Goal: Task Accomplishment & Management: Manage account settings

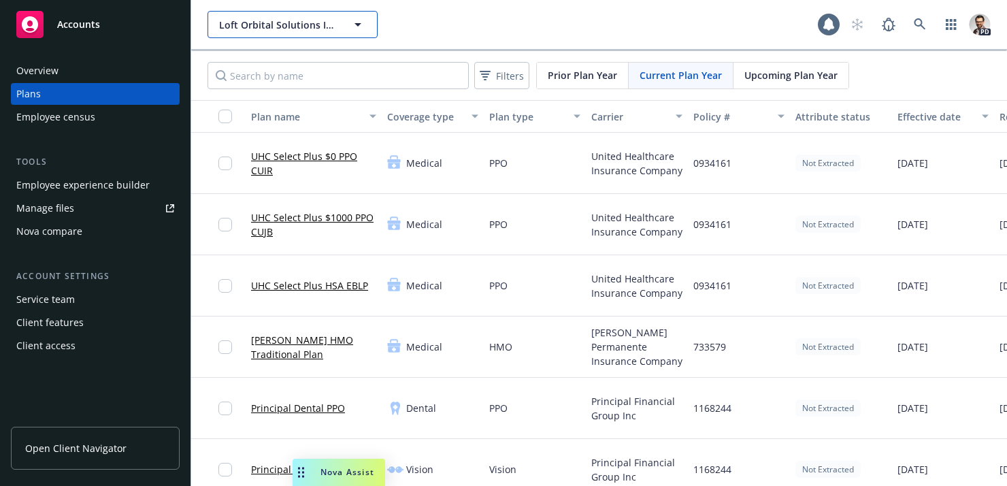
click at [269, 24] on span "Loft Orbital Solutions Inc." at bounding box center [278, 25] width 118 height 14
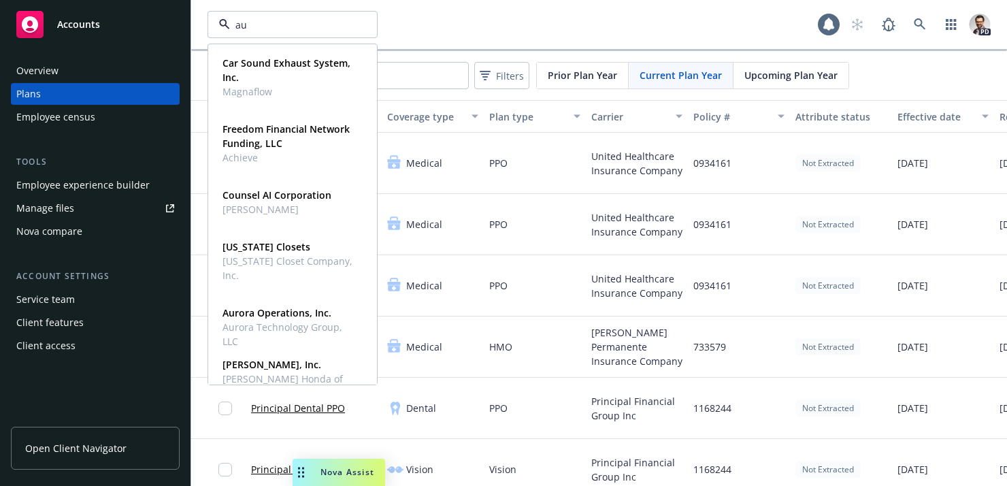
type input "aur"
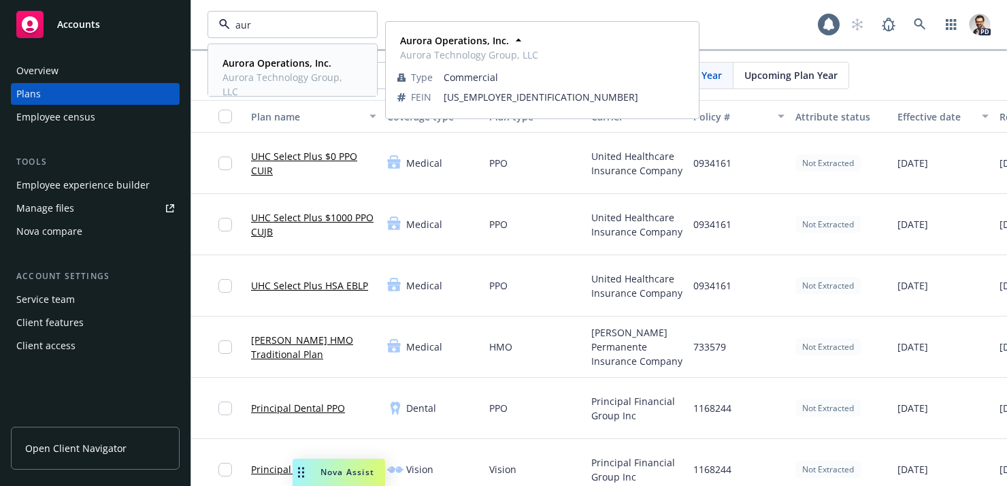
click at [277, 65] on strong "Aurora Operations, Inc." at bounding box center [276, 62] width 109 height 13
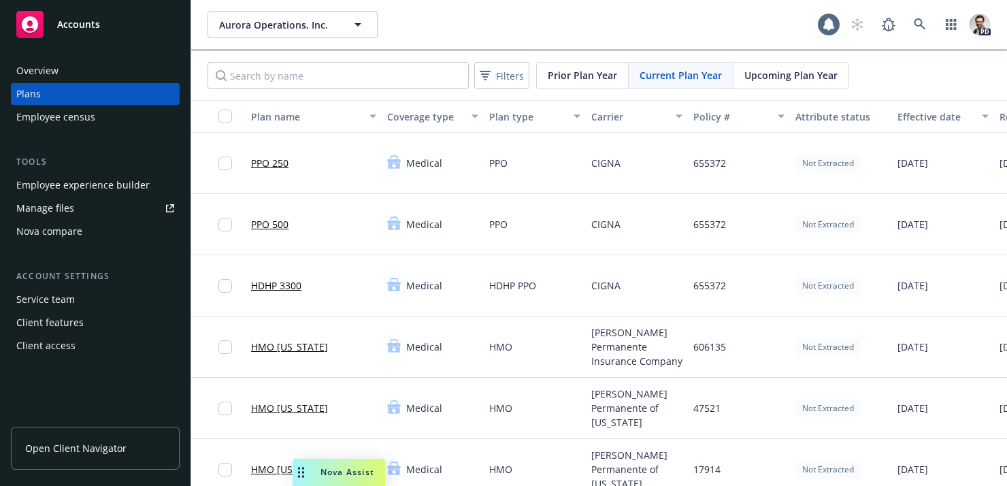
drag, startPoint x: 677, startPoint y: 78, endPoint x: 745, endPoint y: 78, distance: 67.3
click at [677, 78] on span "Current Plan Year" at bounding box center [680, 75] width 82 height 14
click at [801, 80] on span "Upcoming Plan Year" at bounding box center [790, 75] width 93 height 14
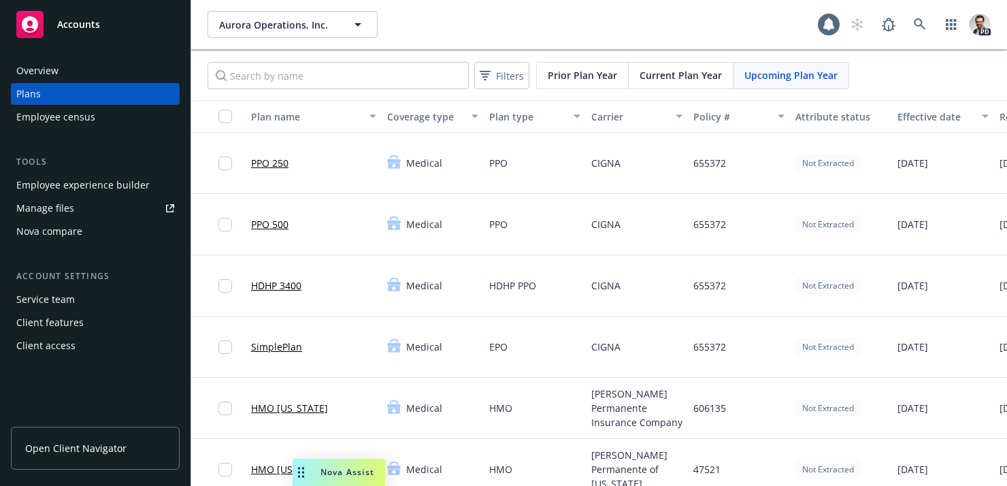
click at [698, 82] on span "Current Plan Year" at bounding box center [680, 75] width 82 height 14
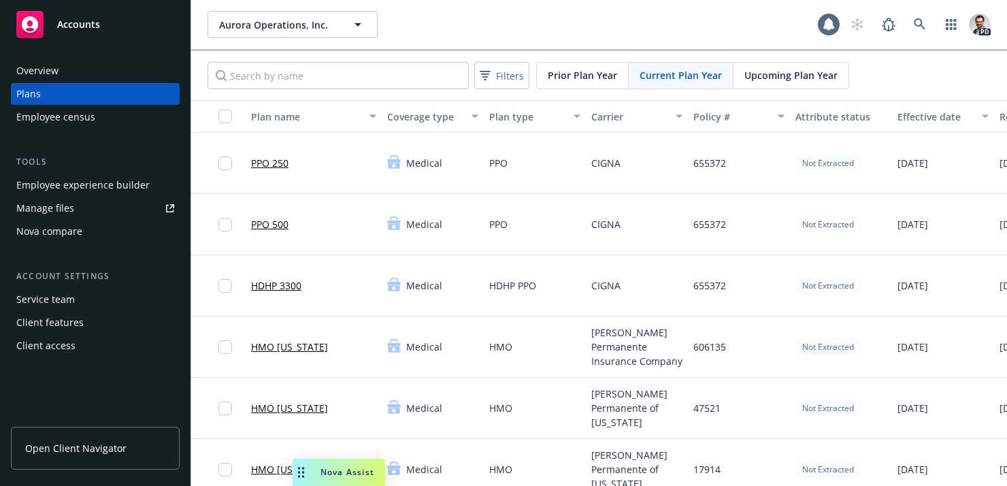
drag, startPoint x: 769, startPoint y: 70, endPoint x: 762, endPoint y: 85, distance: 16.7
click at [769, 70] on span "Upcoming Plan Year" at bounding box center [790, 75] width 93 height 14
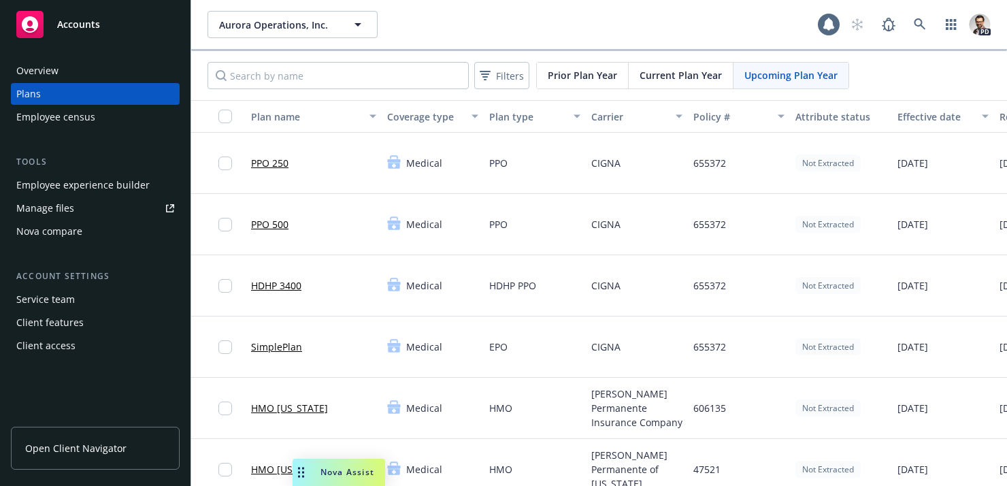
scroll to position [13, 0]
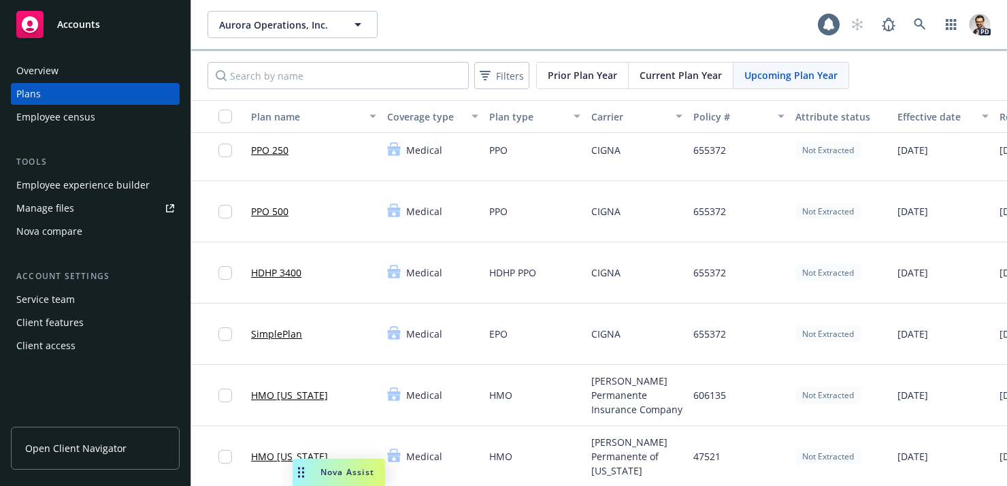
click at [282, 340] on link "SimplePlan" at bounding box center [276, 333] width 51 height 14
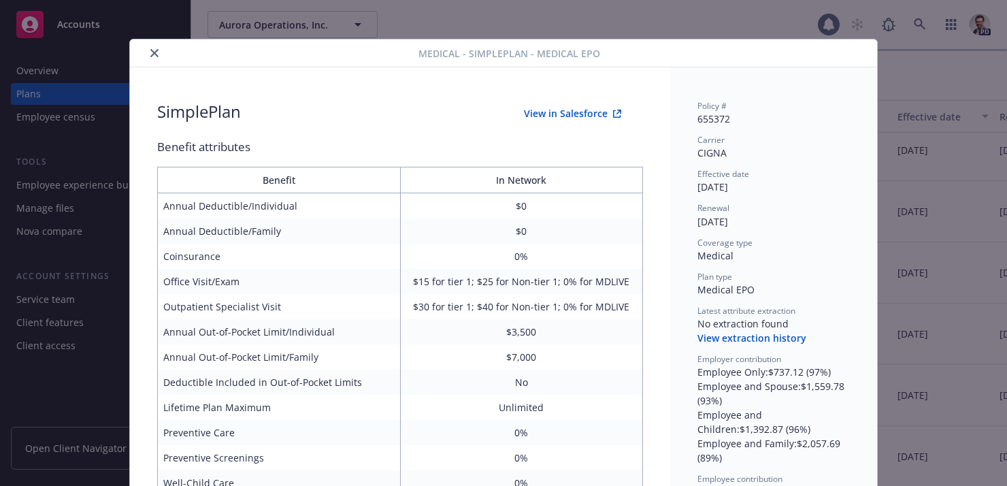
scroll to position [6, 0]
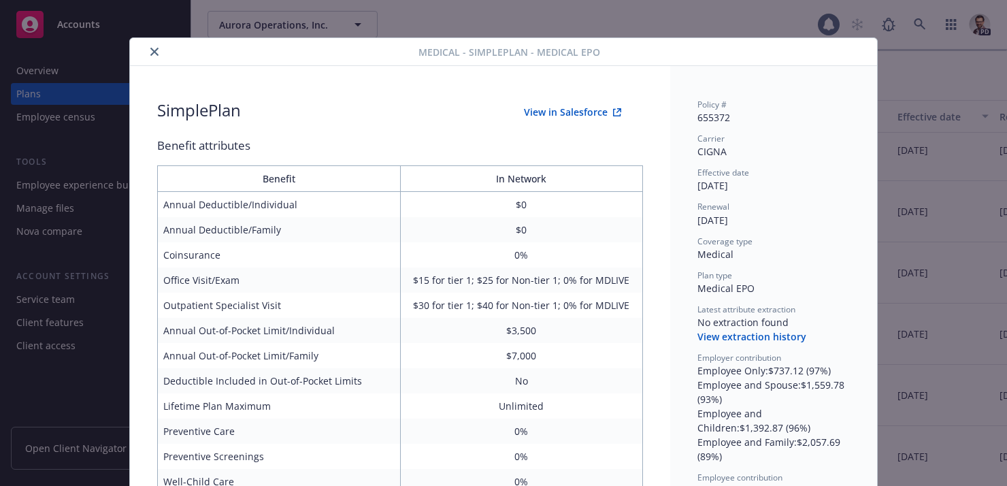
click at [155, 56] on button "close" at bounding box center [154, 52] width 16 height 16
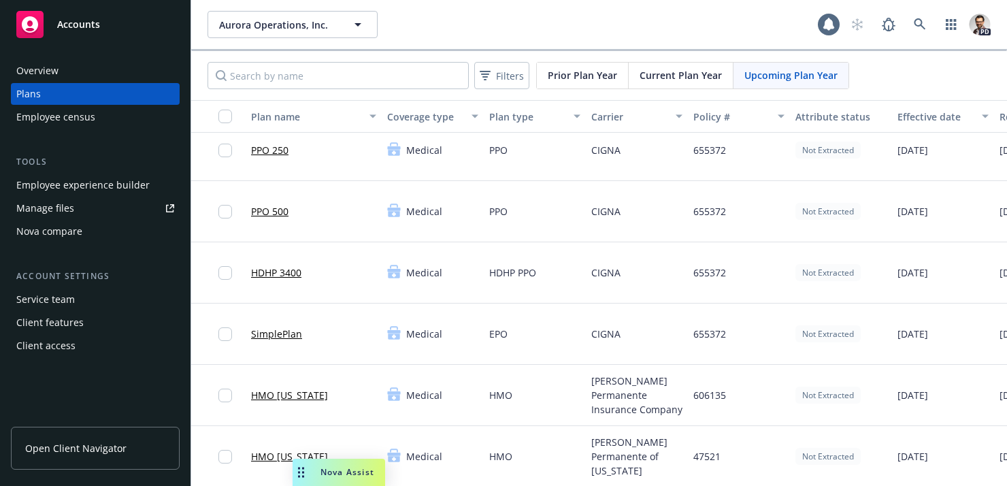
click at [123, 188] on div "Employee experience builder" at bounding box center [82, 185] width 133 height 22
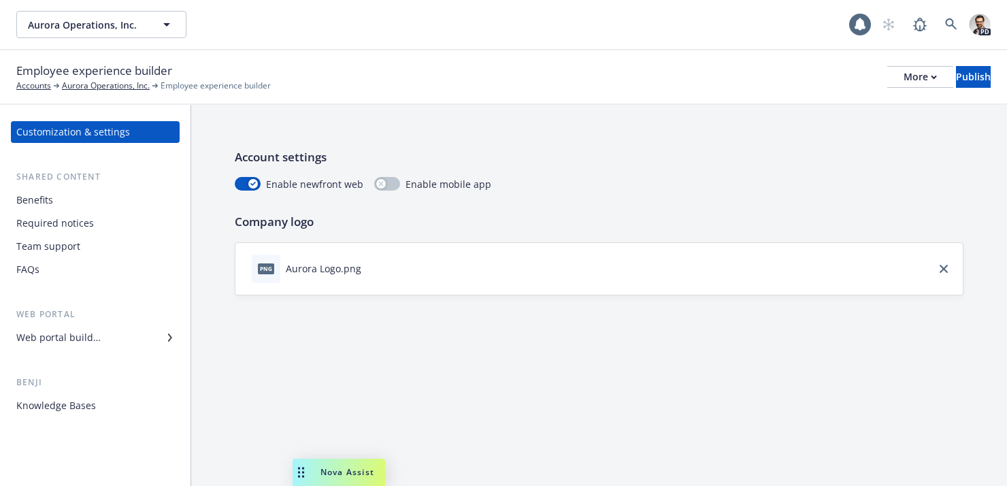
click at [110, 340] on div "Web portal builder" at bounding box center [95, 337] width 158 height 22
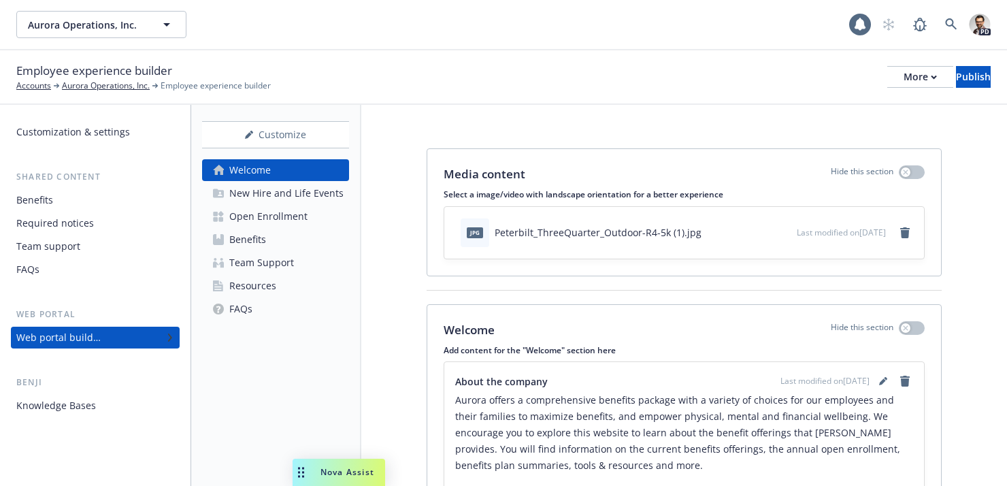
click at [283, 231] on link "Benefits" at bounding box center [275, 240] width 147 height 22
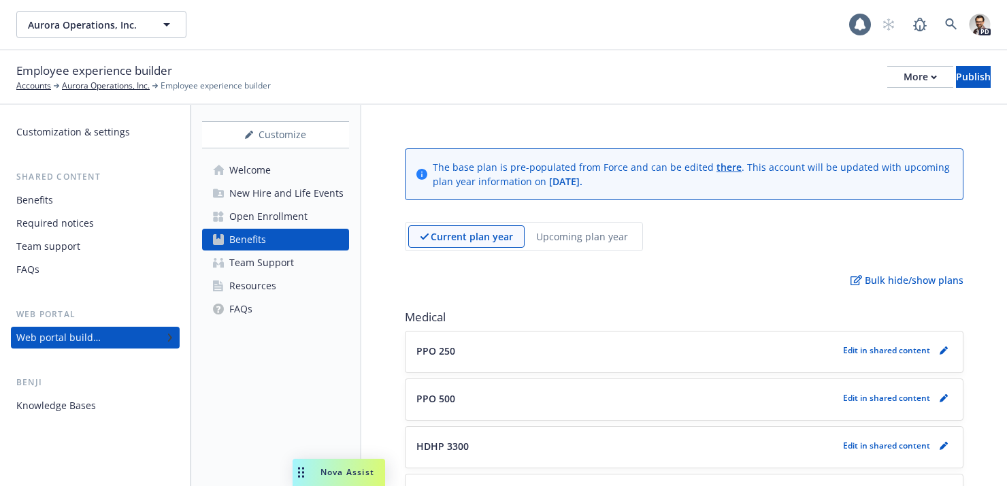
click at [580, 235] on p "Upcoming plan year" at bounding box center [582, 236] width 92 height 14
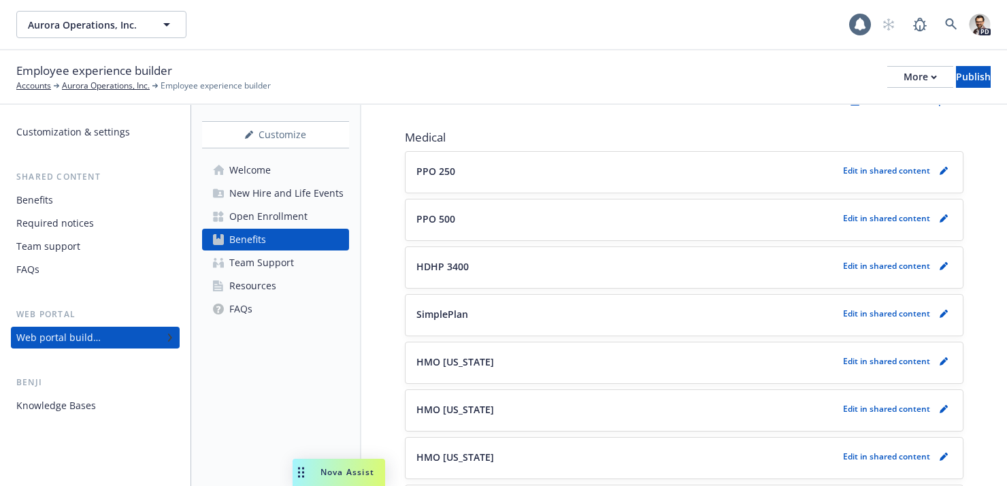
scroll to position [181, 0]
click at [943, 312] on icon "pencil" at bounding box center [942, 312] width 7 height 7
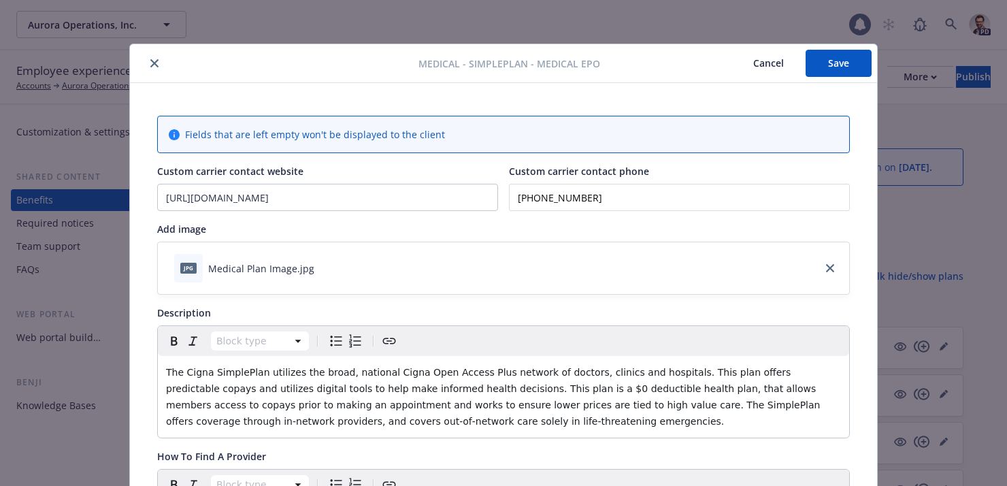
click at [156, 65] on icon "close" at bounding box center [154, 63] width 8 height 8
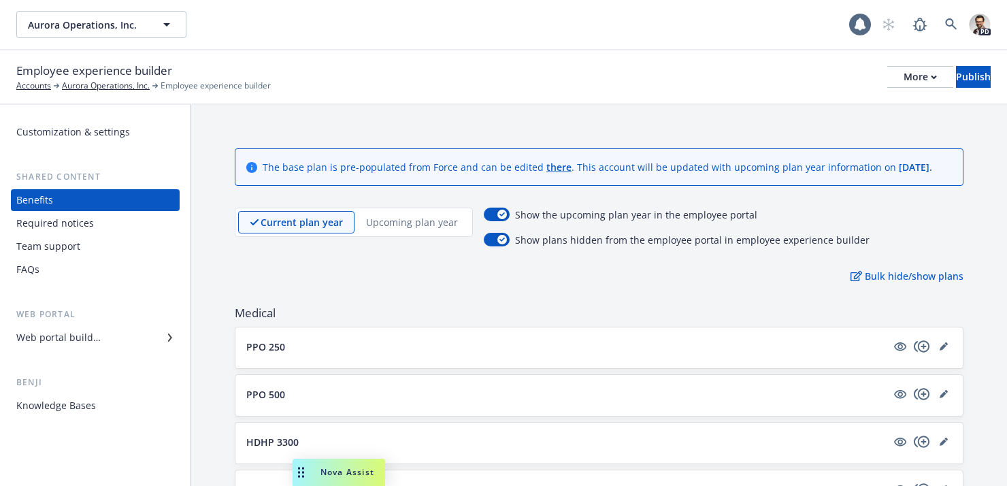
click at [398, 223] on p "Upcoming plan year" at bounding box center [412, 222] width 92 height 14
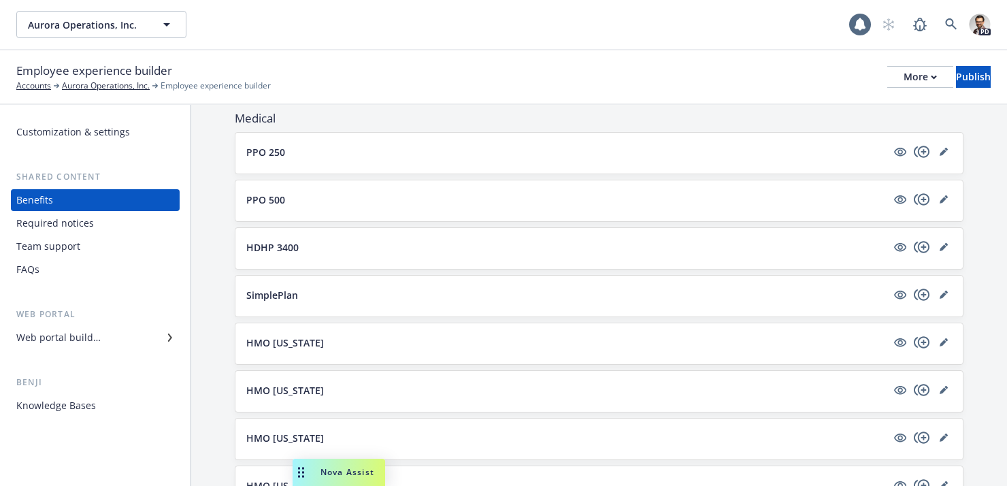
scroll to position [241, 0]
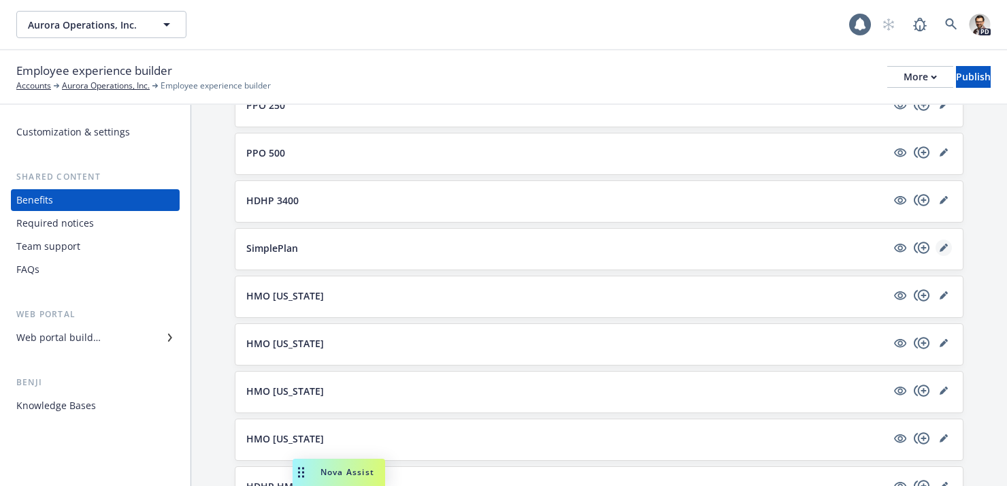
click at [944, 247] on icon "editPencil" at bounding box center [942, 248] width 7 height 7
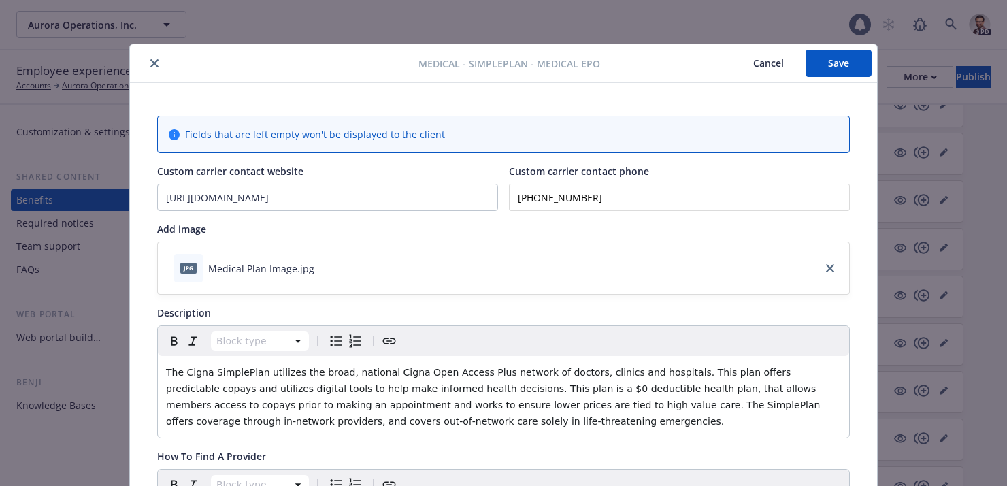
drag, startPoint x: 156, startPoint y: 61, endPoint x: 197, endPoint y: 85, distance: 46.7
click at [156, 61] on icon "close" at bounding box center [154, 63] width 8 height 8
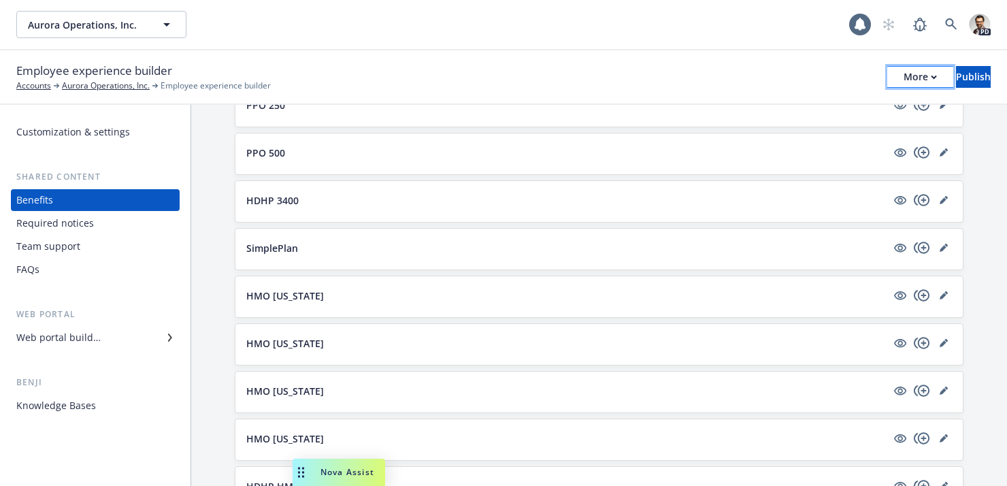
click at [903, 79] on div "More" at bounding box center [919, 77] width 33 height 20
click at [796, 112] on link "Copy preview link" at bounding box center [807, 107] width 201 height 27
click at [120, 332] on div "Web portal builder" at bounding box center [95, 337] width 158 height 22
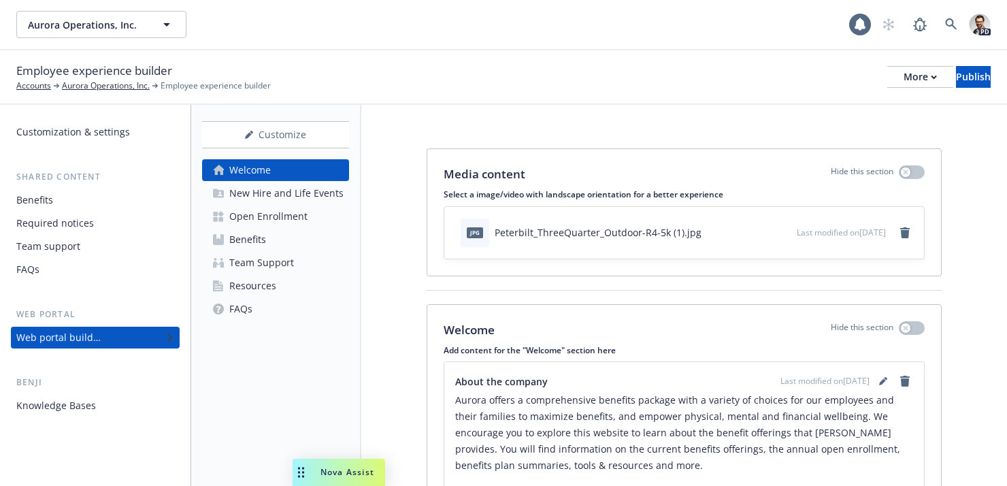
click at [311, 284] on link "Resources" at bounding box center [275, 286] width 147 height 22
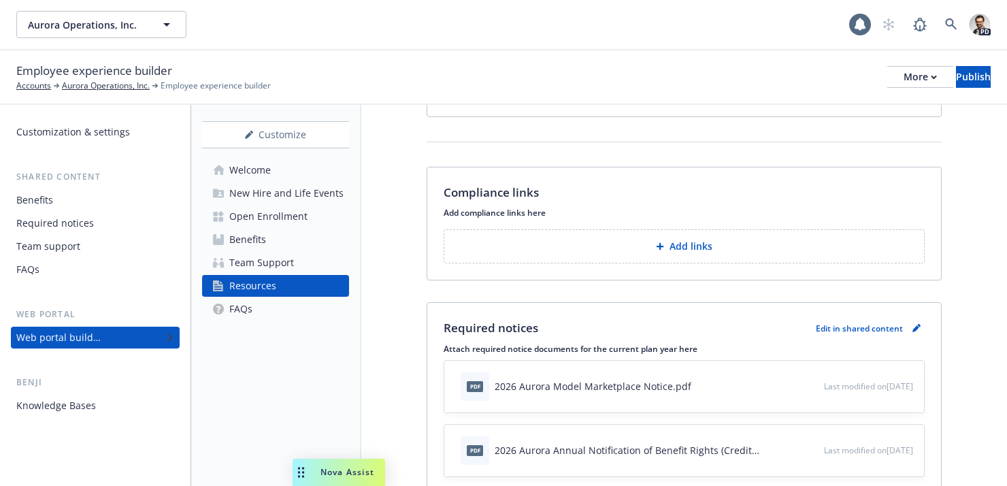
scroll to position [160, 0]
click at [41, 203] on div "Benefits" at bounding box center [34, 200] width 37 height 22
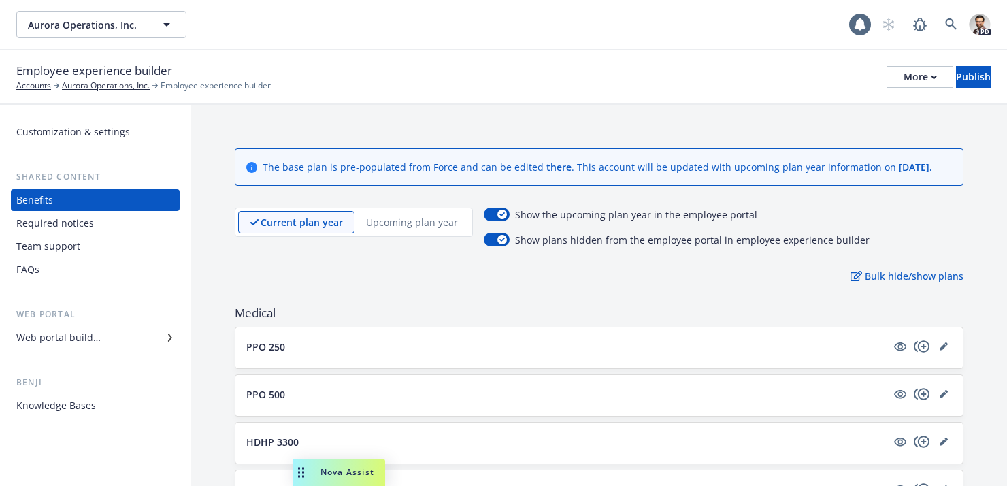
click at [71, 340] on div "Web portal builder" at bounding box center [58, 337] width 84 height 22
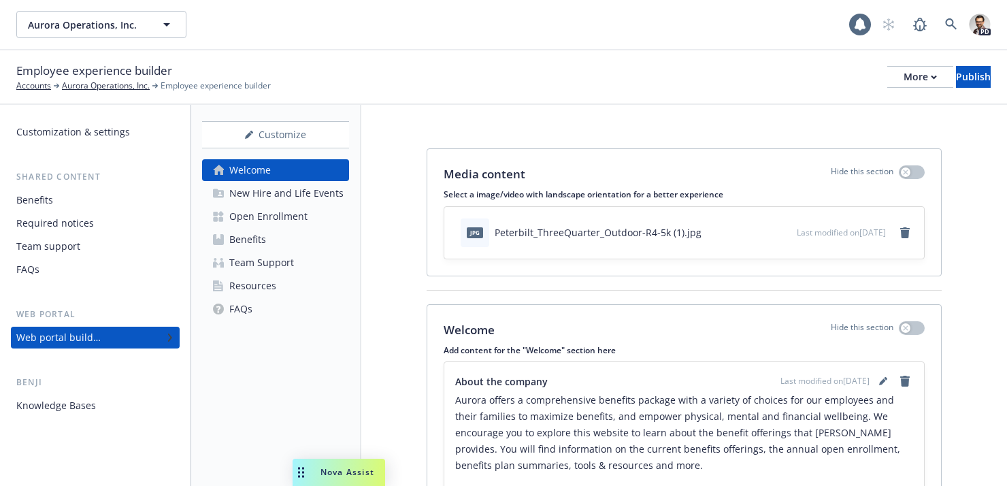
click at [263, 286] on div "Resources" at bounding box center [252, 286] width 47 height 22
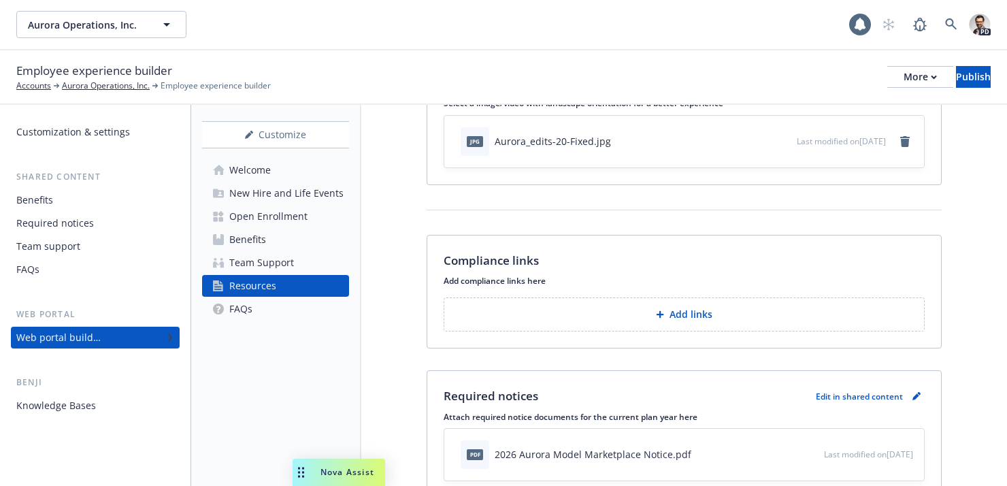
scroll to position [98, 0]
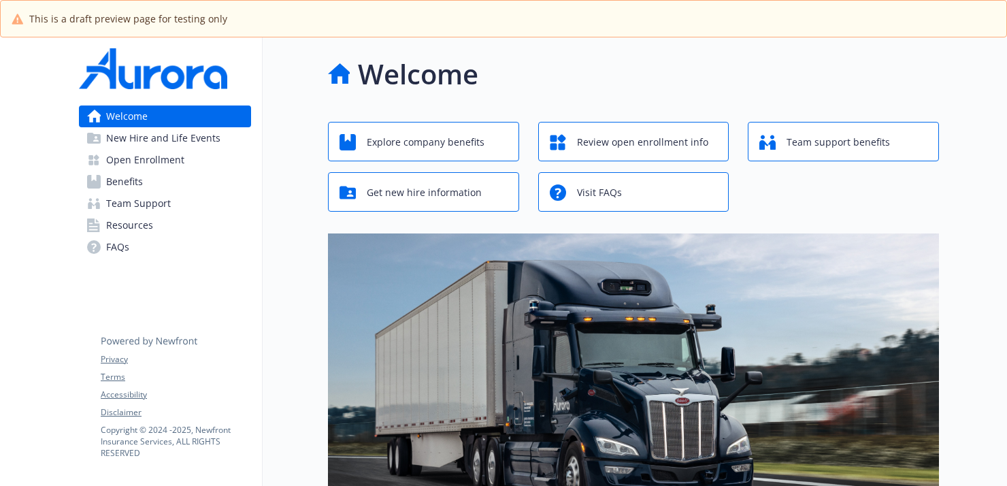
click at [166, 182] on link "Benefits" at bounding box center [165, 182] width 172 height 22
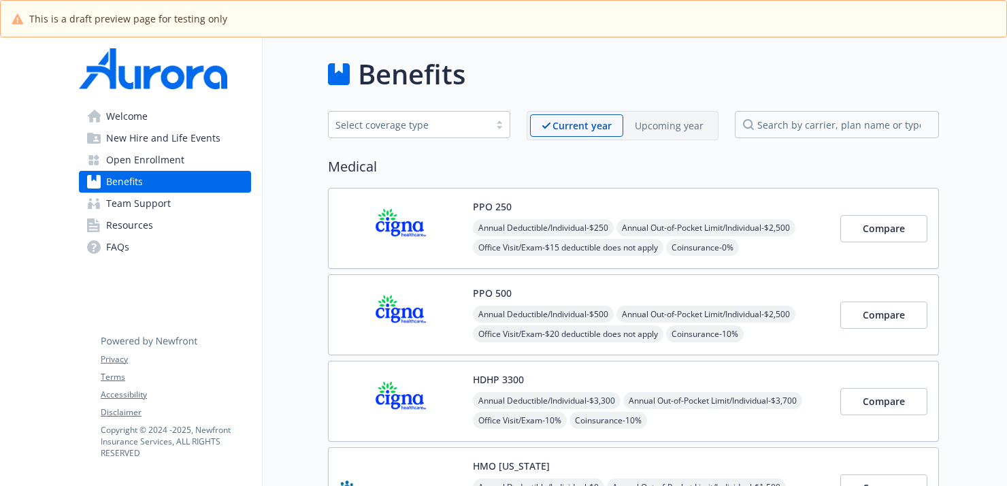
click at [658, 122] on p "Upcoming year" at bounding box center [669, 125] width 69 height 14
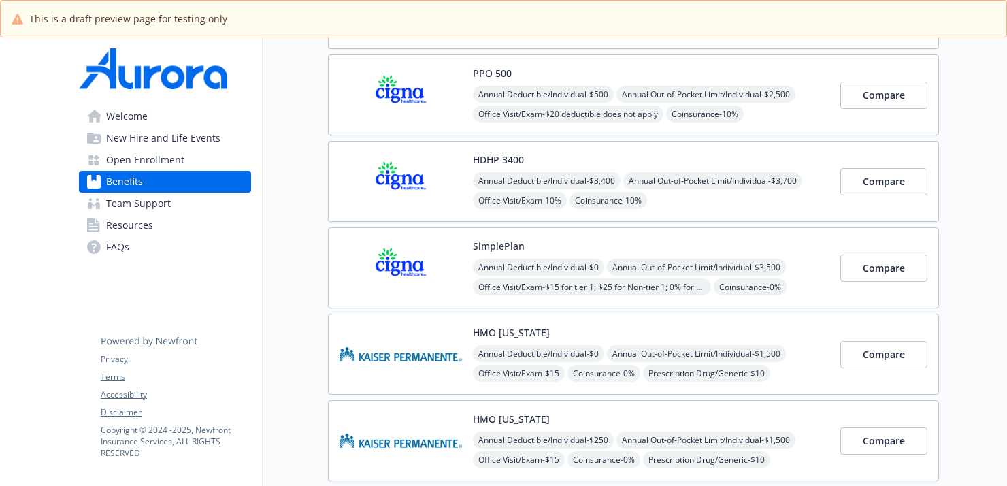
click at [447, 249] on img at bounding box center [400, 268] width 122 height 58
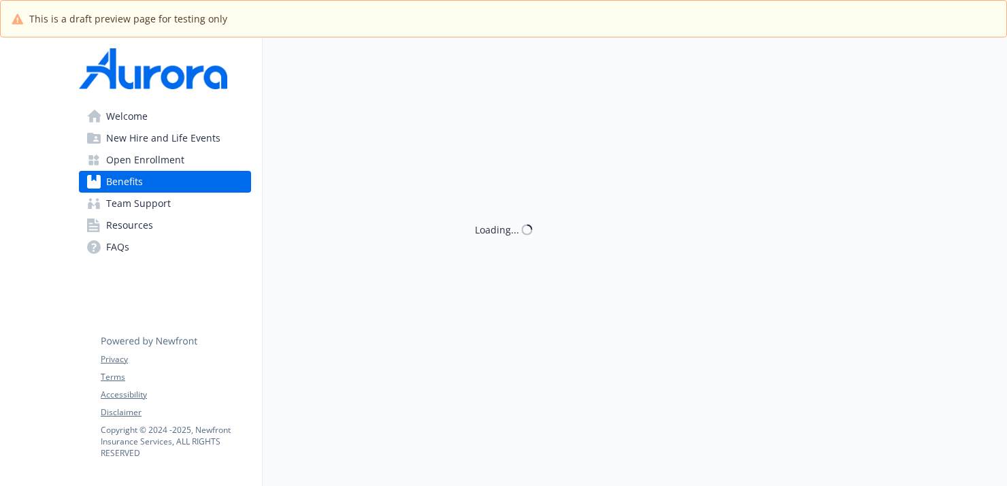
scroll to position [220, 0]
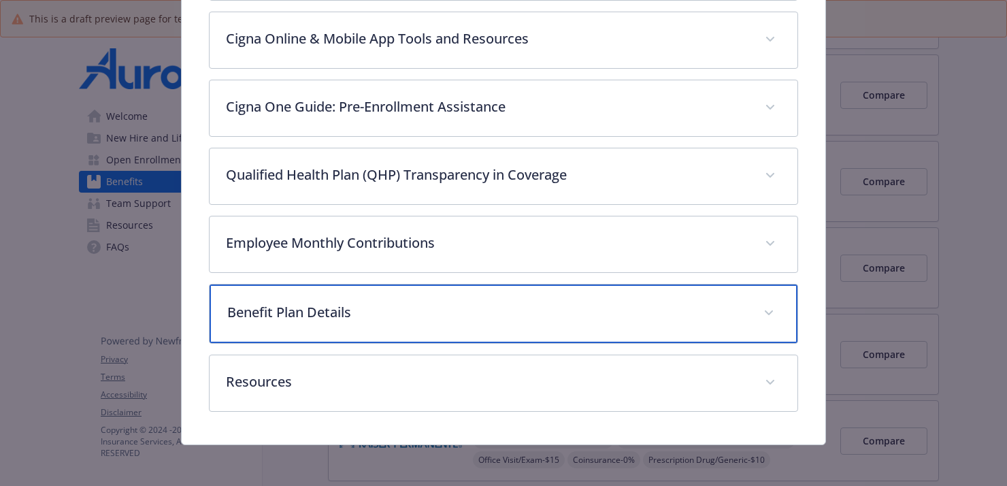
click at [349, 302] on p "Benefit Plan Details" at bounding box center [486, 312] width 519 height 20
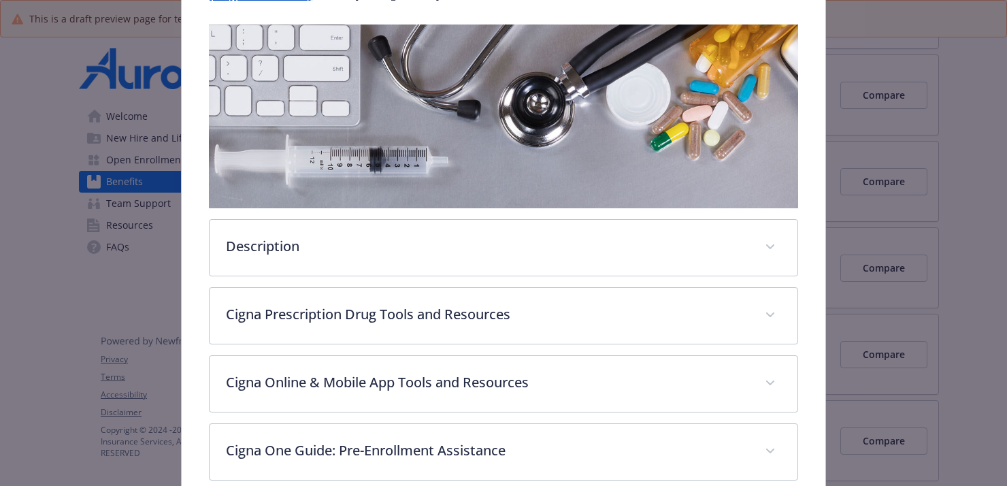
scroll to position [0, 0]
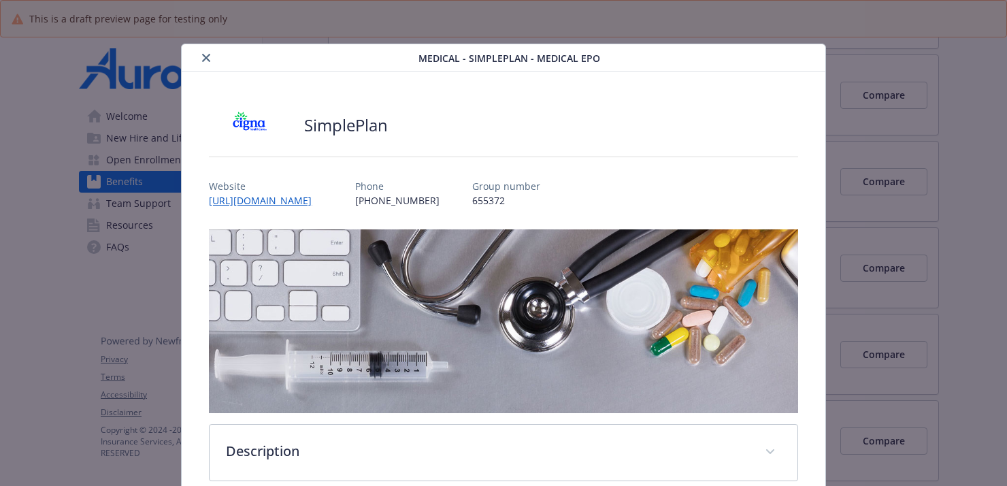
click at [603, 105] on div "SimplePlan" at bounding box center [503, 125] width 588 height 41
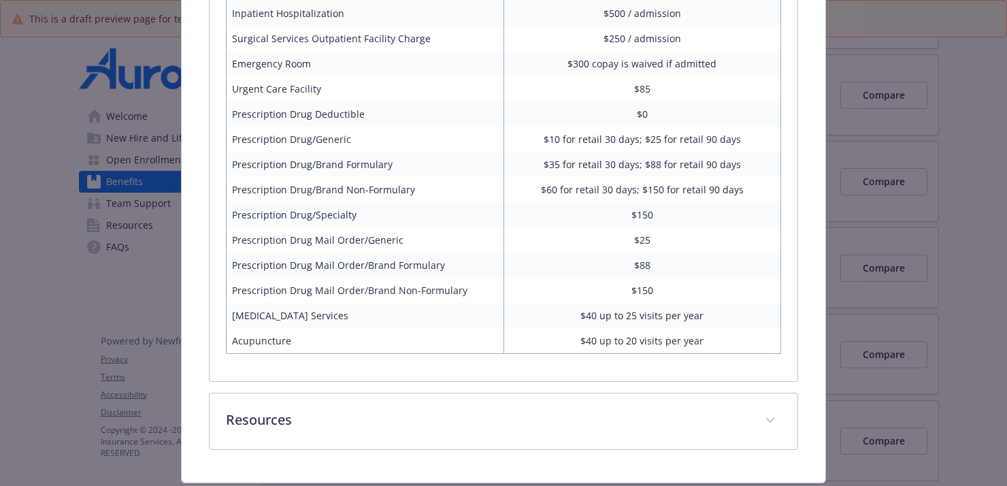
scroll to position [1164, 0]
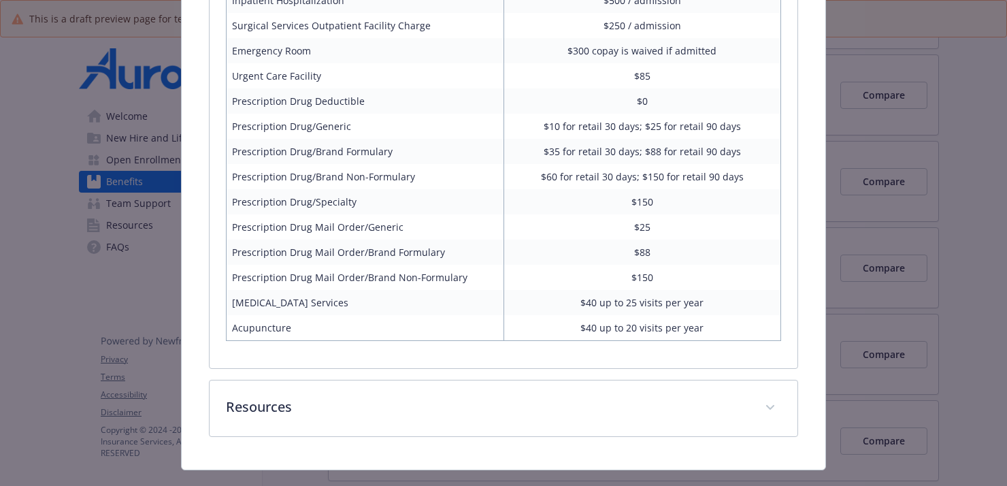
click at [551, 286] on td "$150" at bounding box center [641, 277] width 277 height 25
click at [546, 244] on td "$88" at bounding box center [641, 251] width 277 height 25
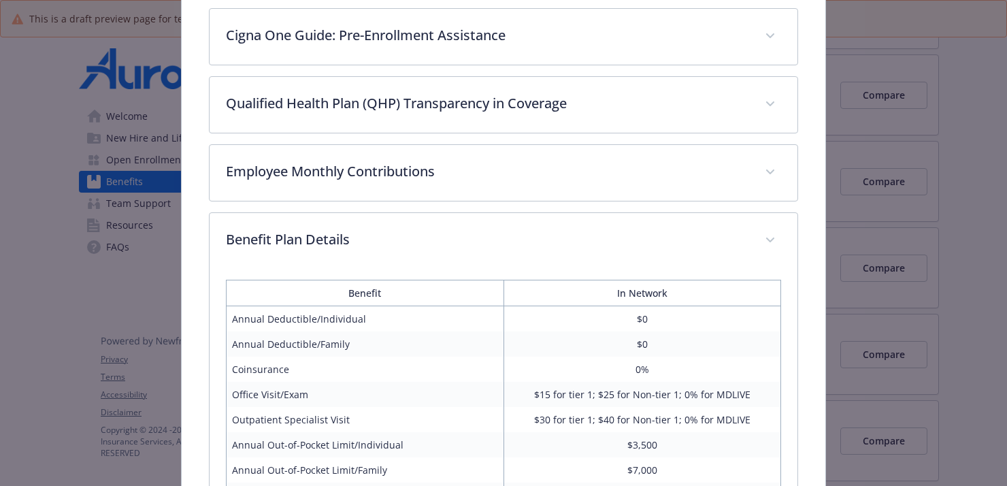
scroll to position [608, 0]
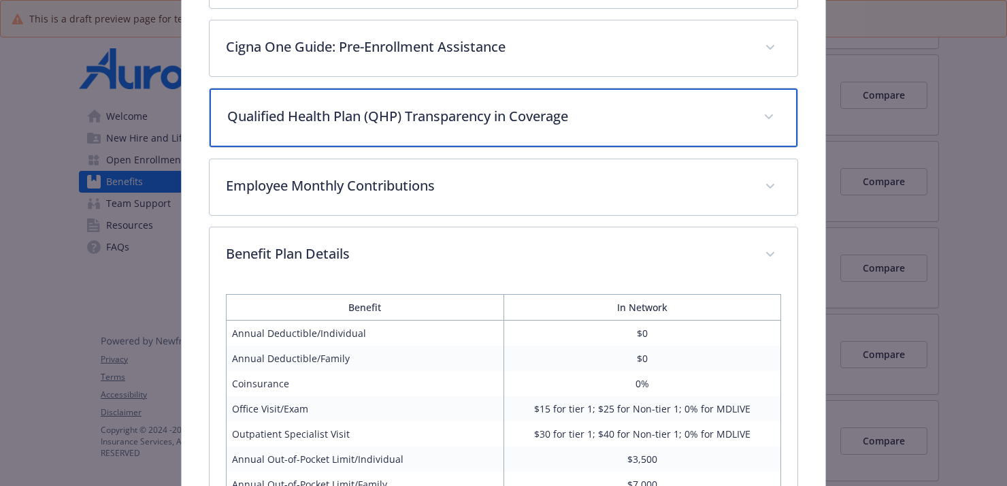
click at [509, 120] on p "Qualified Health Plan (QHP) Transparency in Coverage" at bounding box center [486, 116] width 519 height 20
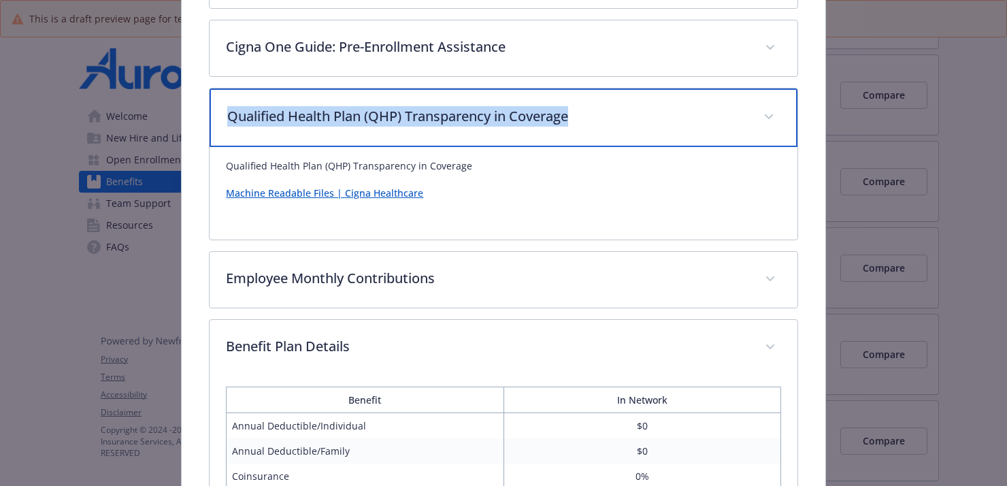
drag, startPoint x: 592, startPoint y: 121, endPoint x: 226, endPoint y: 118, distance: 365.9
click at [227, 118] on p "Qualified Health Plan (QHP) Transparency in Coverage" at bounding box center [486, 116] width 519 height 20
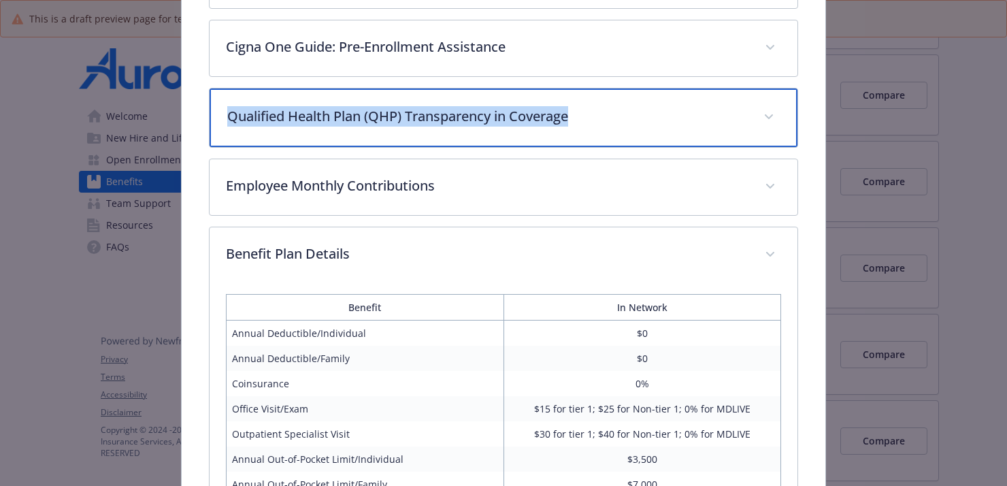
copy p "Qualified Health Plan (QHP) Transparency in Coverage"
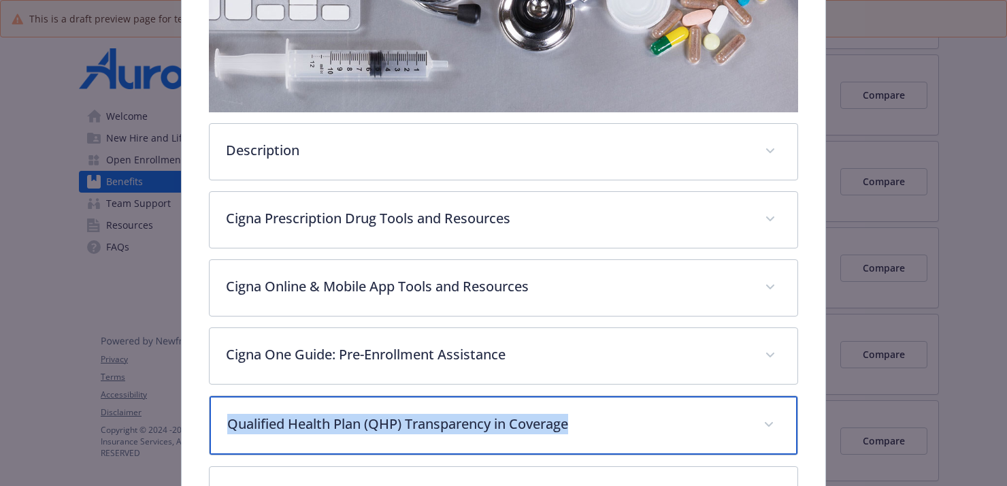
scroll to position [355, 0]
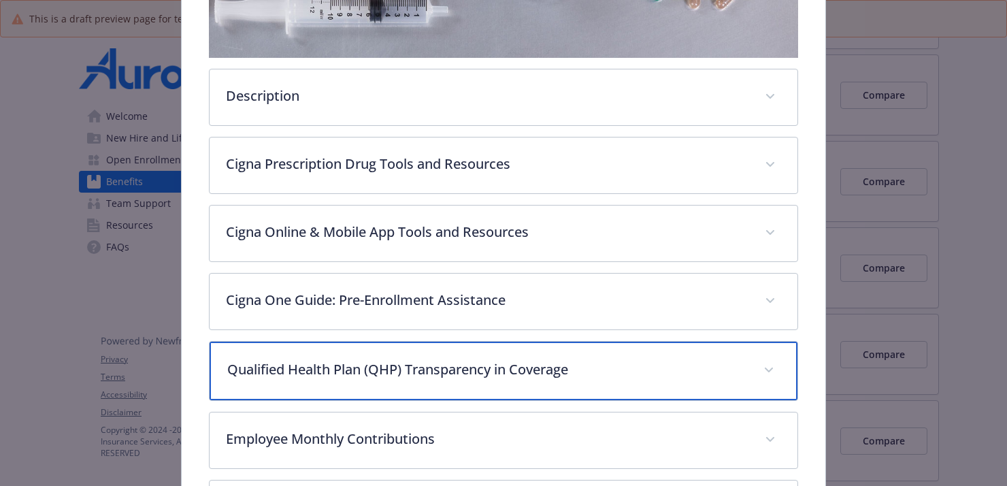
click at [343, 372] on p "Qualified Health Plan (QHP) Transparency in Coverage" at bounding box center [486, 369] width 519 height 20
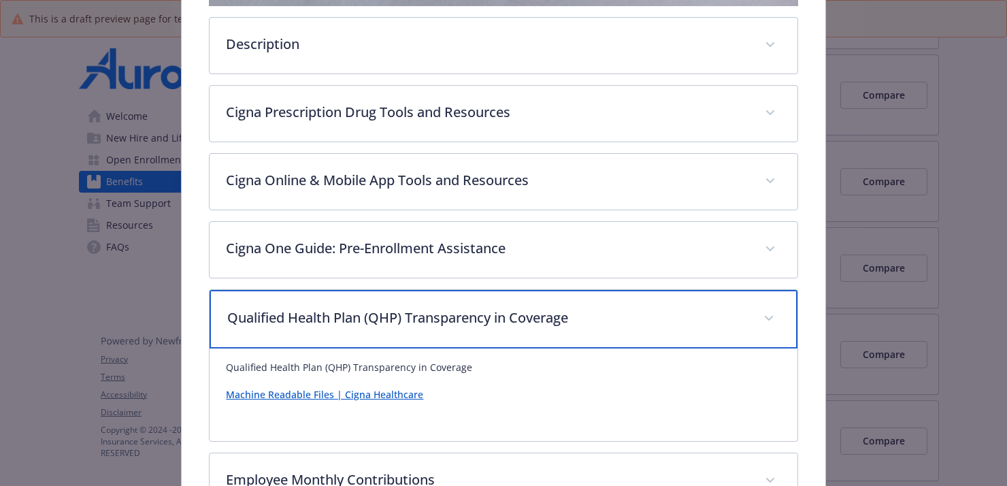
scroll to position [410, 0]
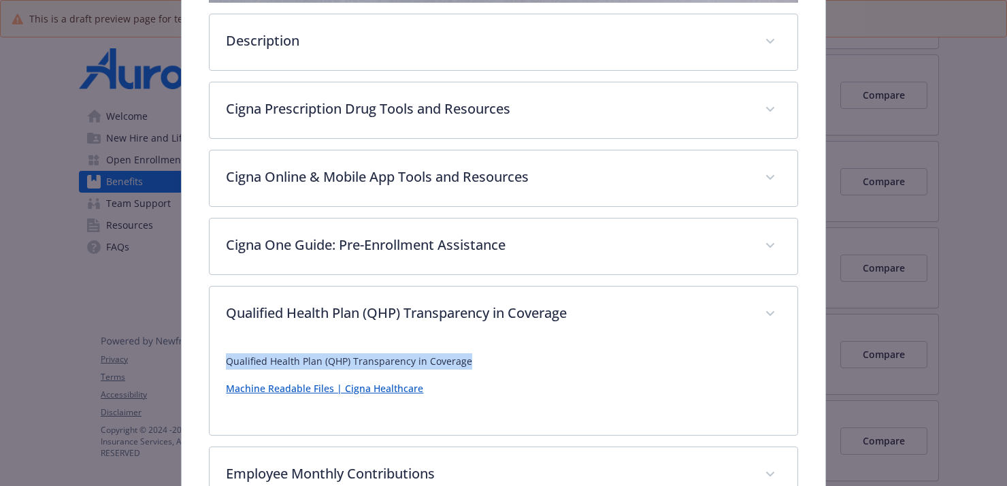
drag, startPoint x: 444, startPoint y: 367, endPoint x: 213, endPoint y: 366, distance: 231.3
click at [213, 366] on div "Qualified Health Plan (QHP) Transparency in Coverage Machine Readable Files | C…" at bounding box center [502, 388] width 587 height 93
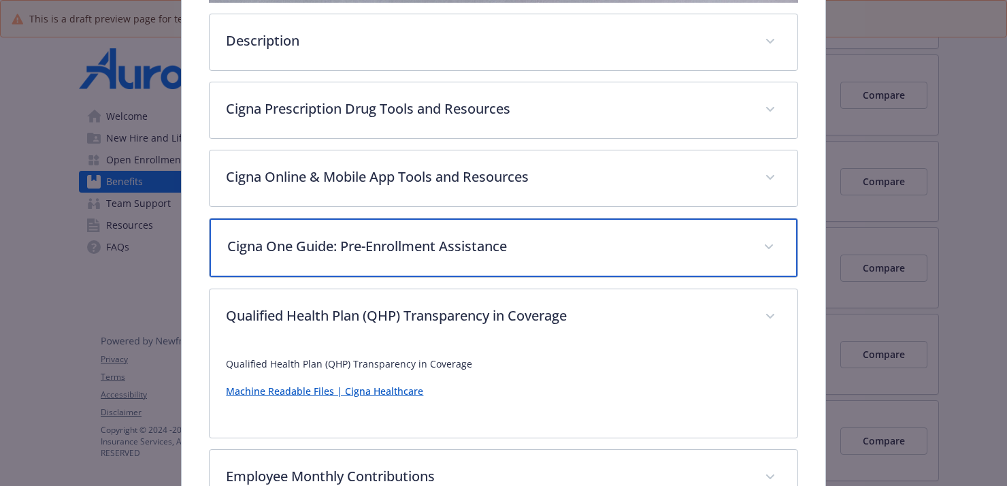
drag, startPoint x: 420, startPoint y: 252, endPoint x: 407, endPoint y: 254, distance: 13.2
click at [420, 252] on p "Cigna One Guide: Pre-Enrollment Assistance" at bounding box center [486, 246] width 519 height 20
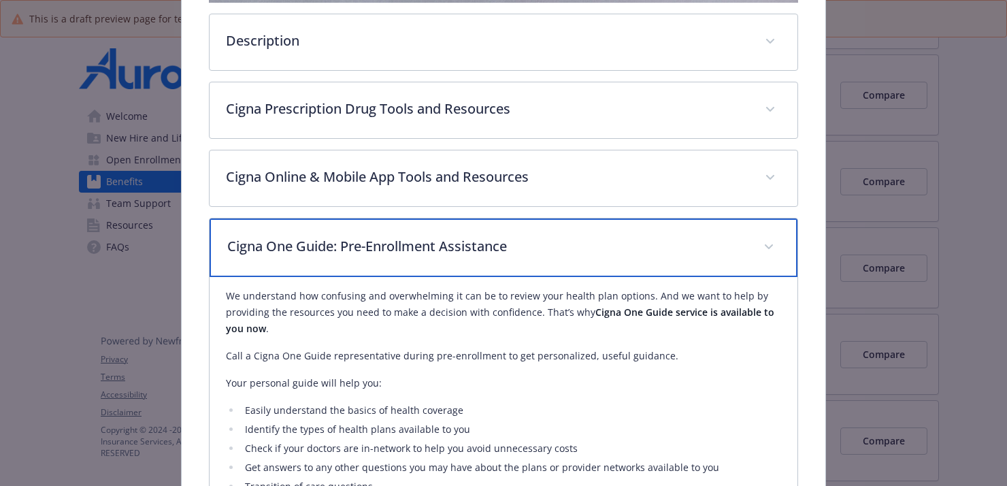
click at [407, 253] on p "Cigna One Guide: Pre-Enrollment Assistance" at bounding box center [486, 246] width 519 height 20
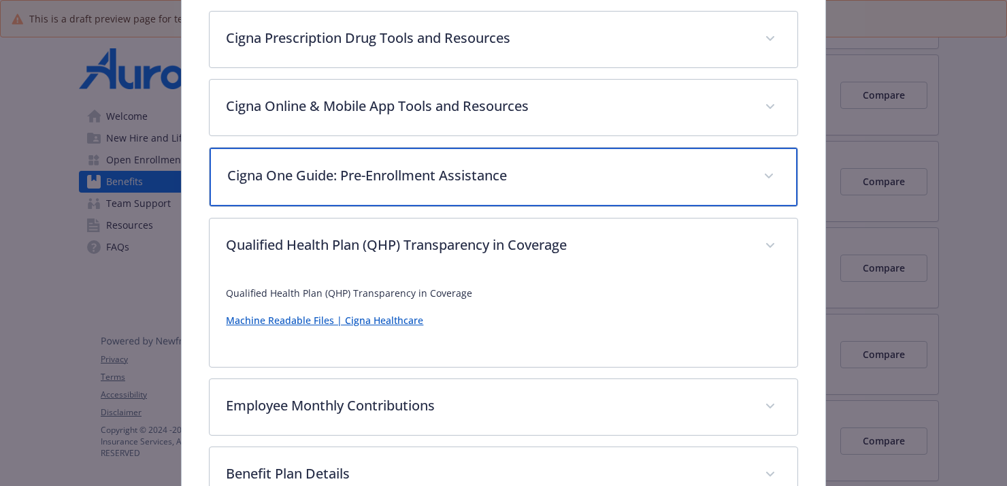
scroll to position [518, 0]
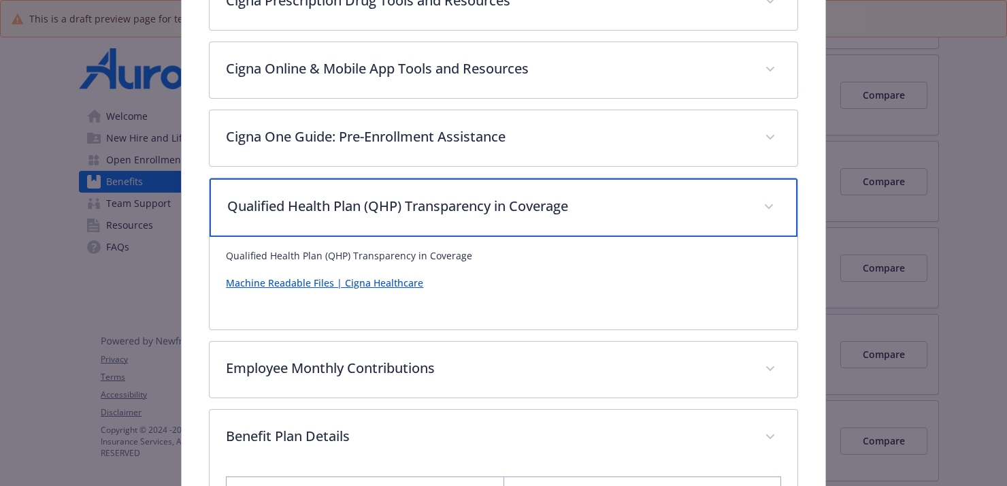
click at [400, 218] on div "Qualified Health Plan (QHP) Transparency in Coverage" at bounding box center [502, 207] width 587 height 58
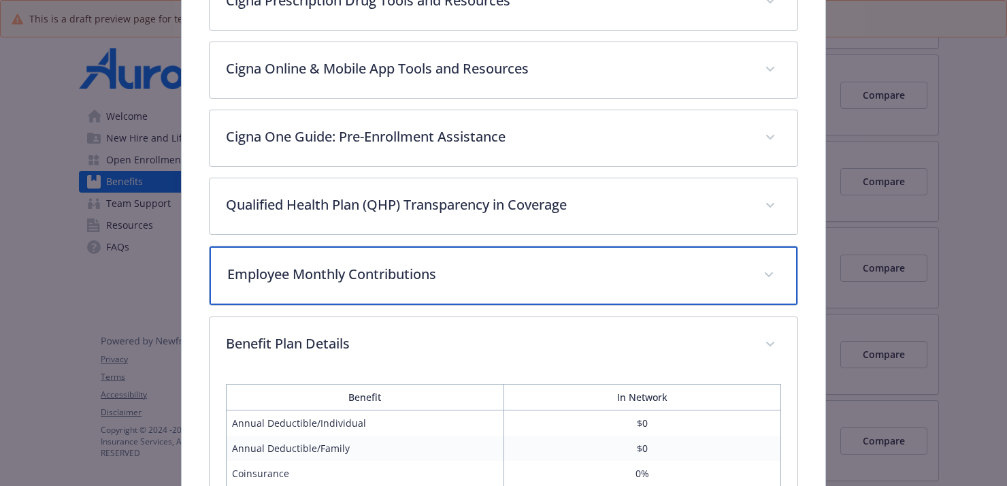
click at [409, 273] on p "Employee Monthly Contributions" at bounding box center [486, 274] width 519 height 20
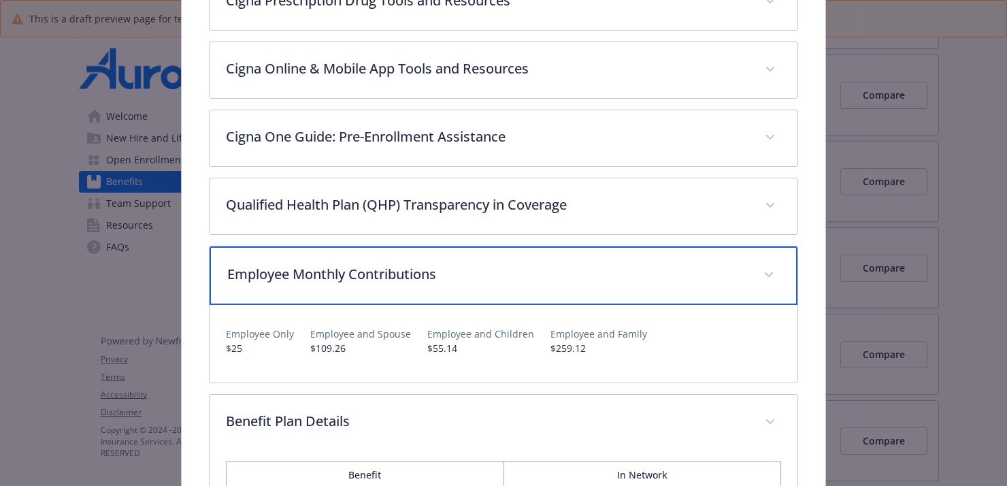
click at [409, 273] on p "Employee Monthly Contributions" at bounding box center [486, 274] width 519 height 20
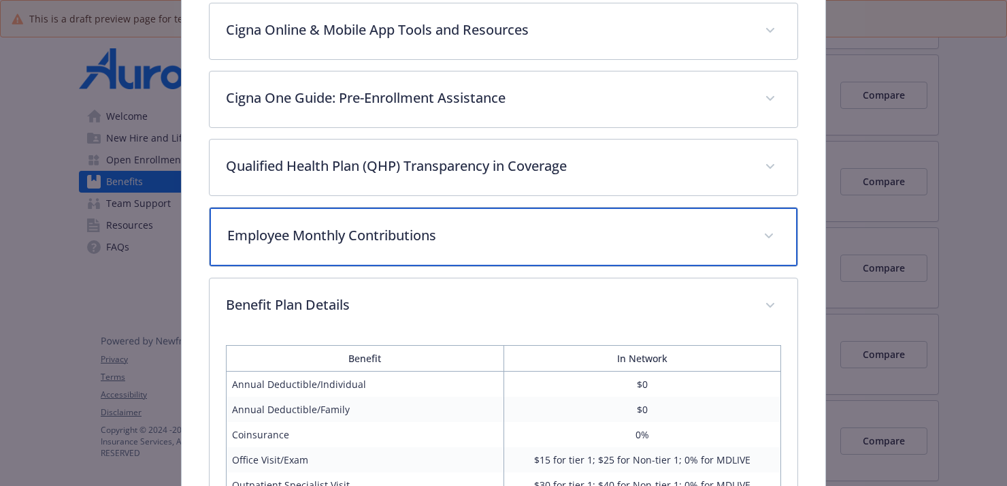
scroll to position [0, 0]
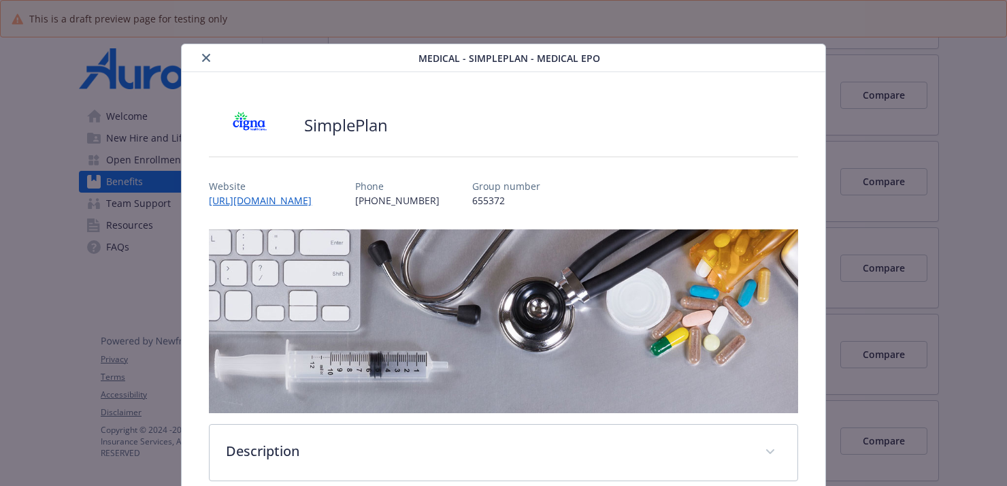
click at [209, 60] on icon "close" at bounding box center [206, 58] width 8 height 8
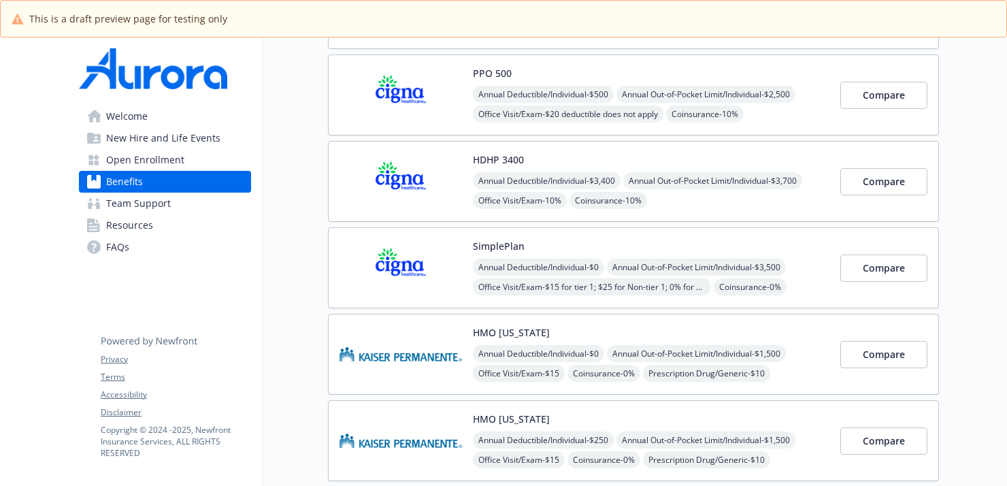
scroll to position [220, 0]
click at [540, 67] on div "PPO 500 Annual Deductible/Individual - $500 Annual Out-of-Pocket Limit/Individu…" at bounding box center [651, 94] width 356 height 58
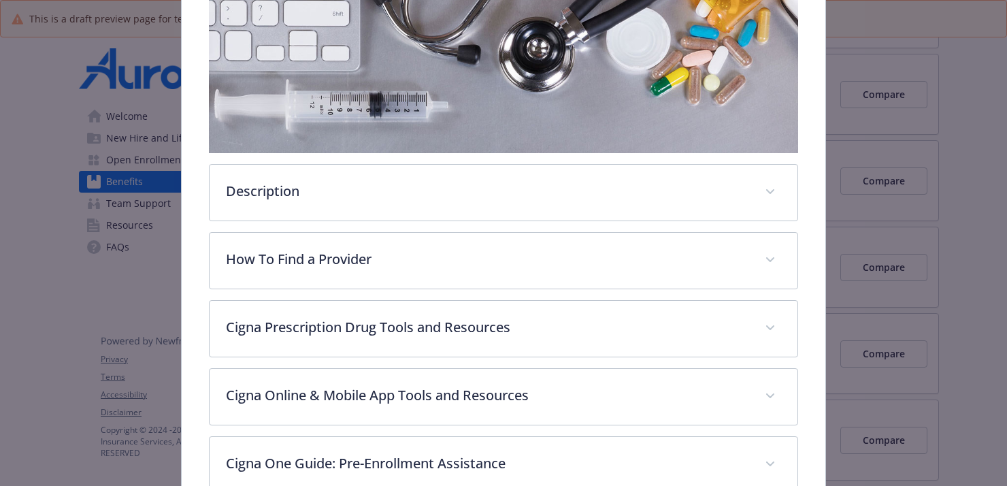
scroll to position [258, 0]
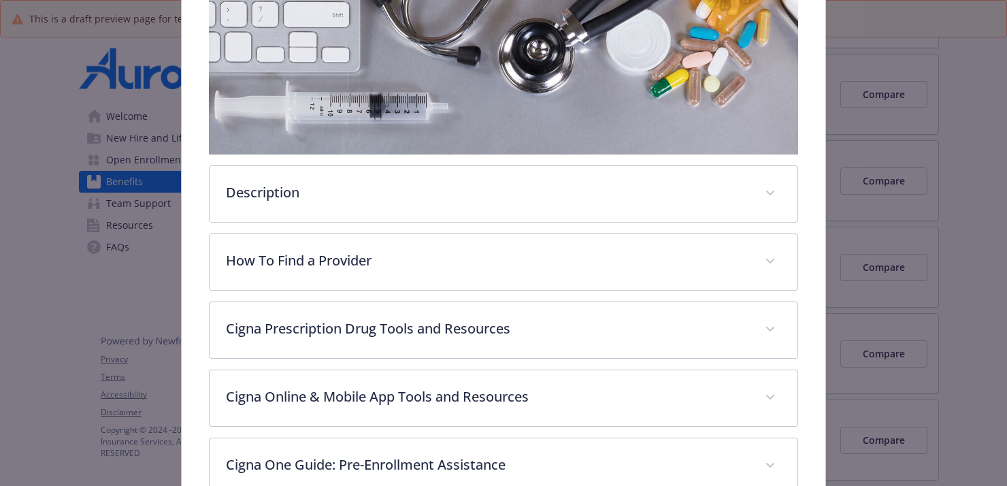
drag, startPoint x: 940, startPoint y: 83, endPoint x: 949, endPoint y: 92, distance: 12.5
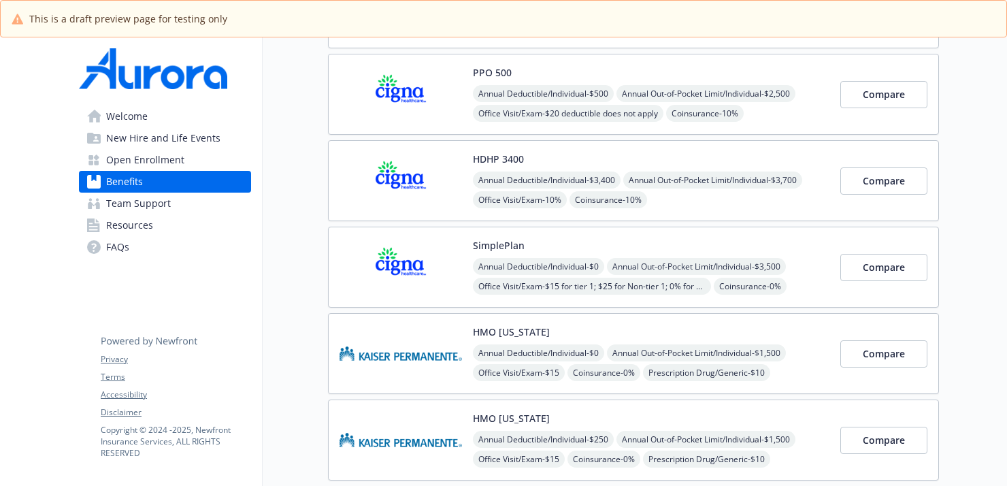
click at [152, 226] on link "Resources" at bounding box center [165, 225] width 172 height 22
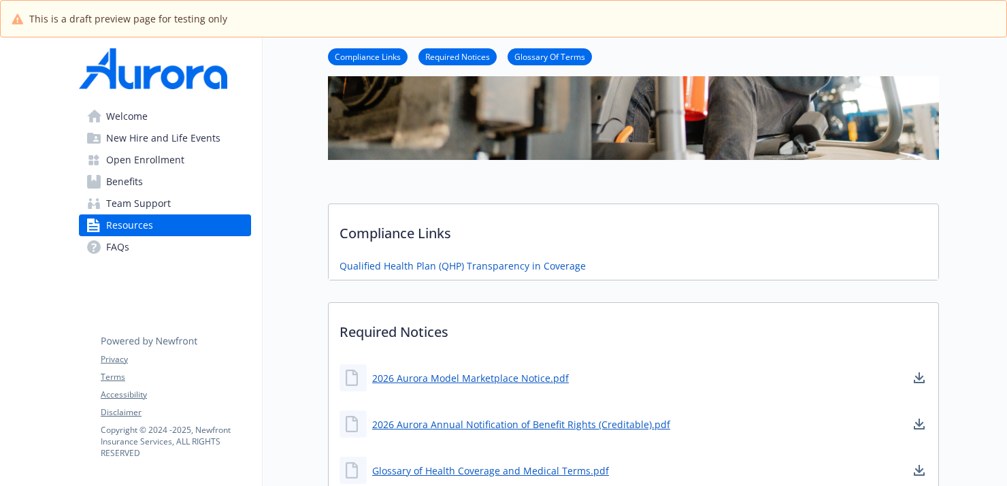
scroll to position [305, 0]
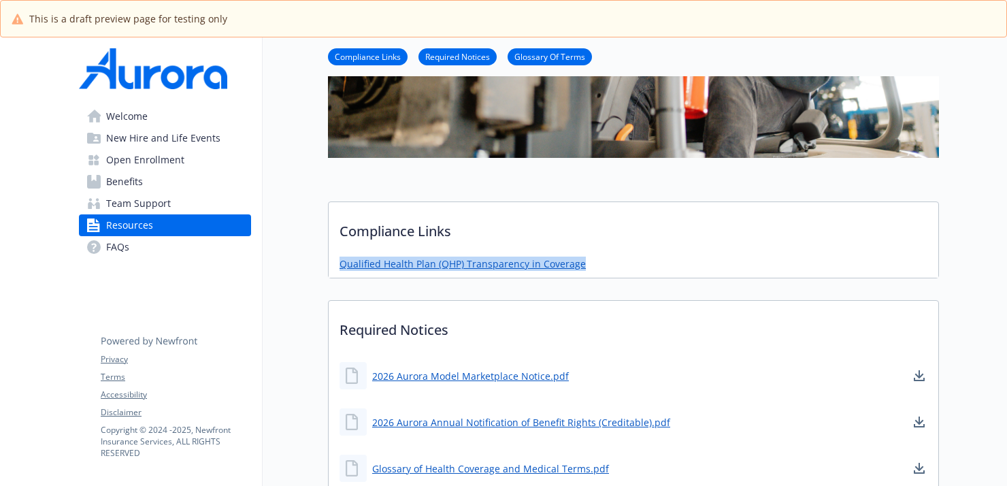
drag, startPoint x: 592, startPoint y: 261, endPoint x: 410, endPoint y: 267, distance: 181.7
click at [341, 269] on div "Qualified Health Plan (QHP) Transparency in Coverage" at bounding box center [633, 266] width 609 height 21
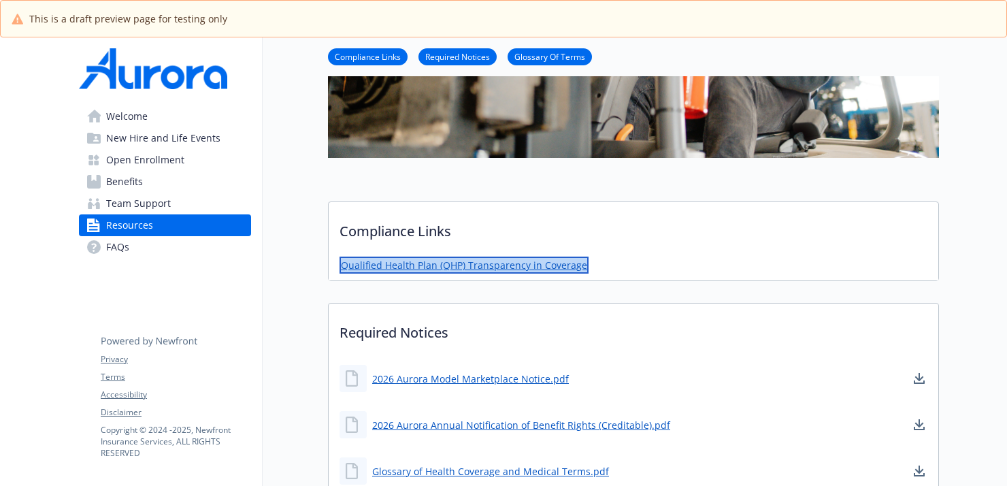
click at [539, 267] on link "Qualified Health Plan (QHP) Transparency in Coverage" at bounding box center [463, 264] width 249 height 17
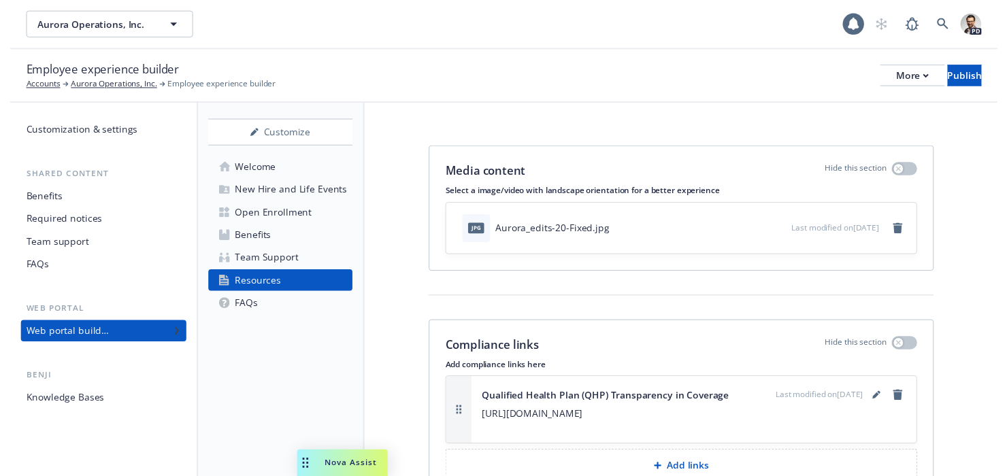
scroll to position [98, 0]
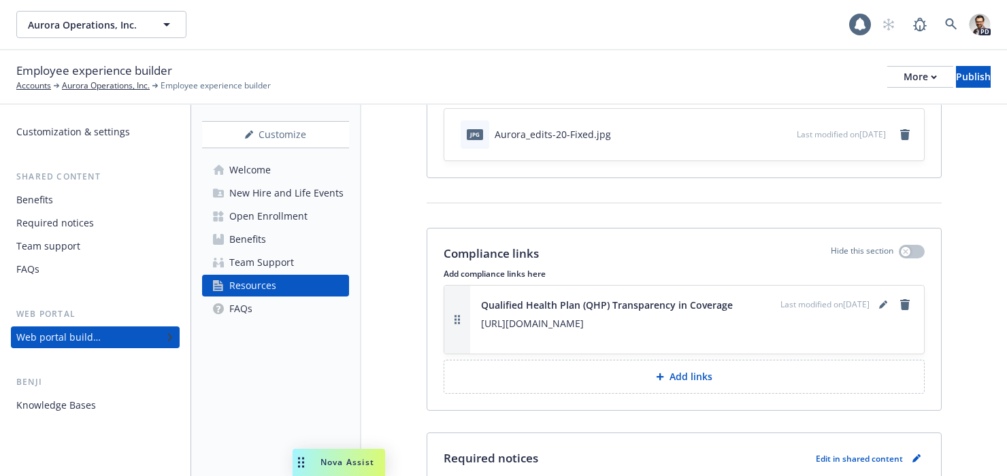
drag, startPoint x: 807, startPoint y: 27, endPoint x: 837, endPoint y: 20, distance: 31.5
click at [807, 27] on div "Aurora Operations, Inc. Aurora Operations, Inc." at bounding box center [432, 24] width 833 height 27
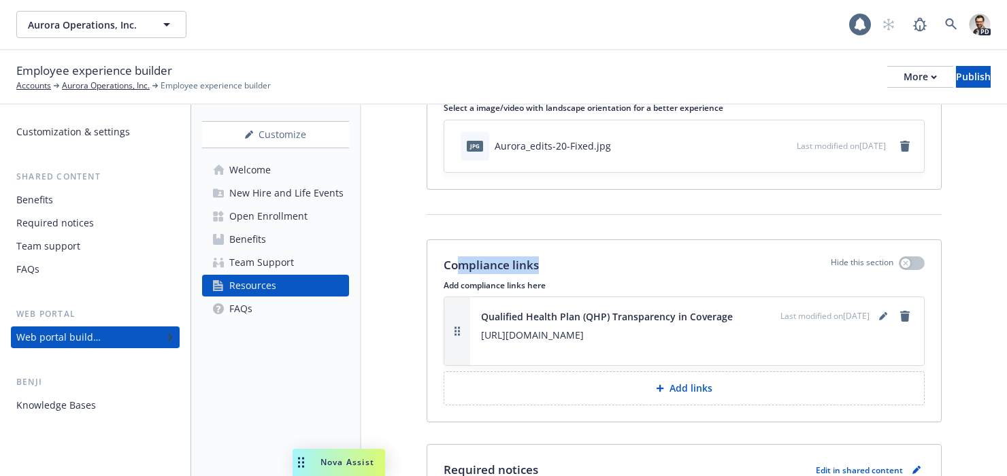
drag, startPoint x: 516, startPoint y: 263, endPoint x: 454, endPoint y: 263, distance: 61.9
click at [454, 263] on p "Compliance links" at bounding box center [490, 265] width 95 height 18
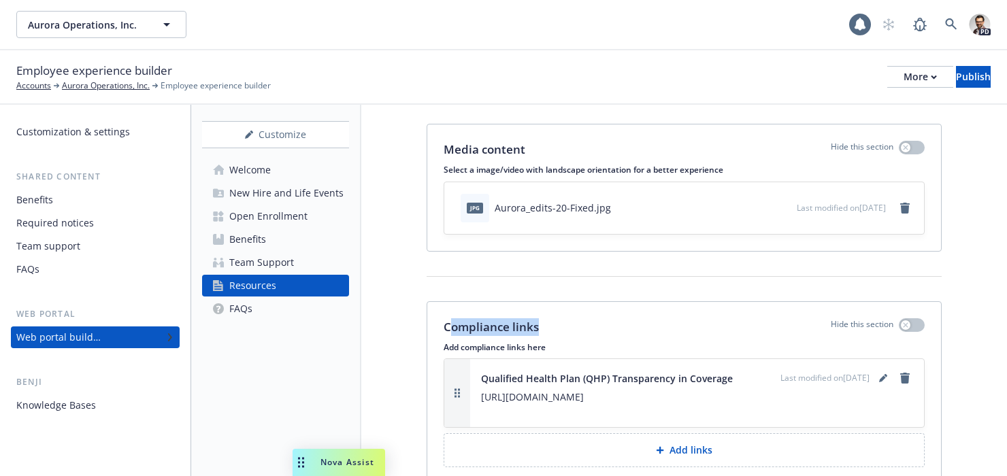
scroll to position [26, 0]
click at [528, 321] on p "Compliance links" at bounding box center [490, 326] width 95 height 18
drag, startPoint x: 526, startPoint y: 326, endPoint x: 434, endPoint y: 332, distance: 92.7
click at [434, 332] on div "Compliance links Hide this section Add compliance links here Qualified Health P…" at bounding box center [684, 392] width 514 height 182
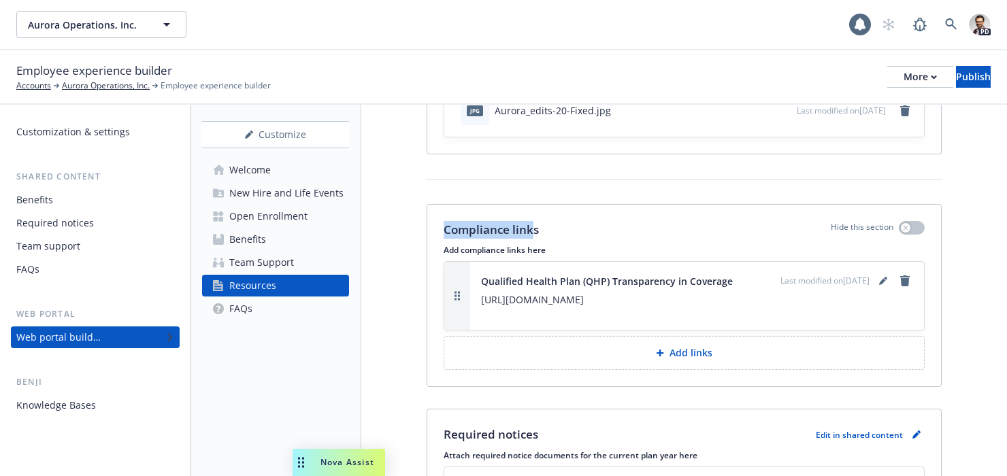
scroll to position [0, 0]
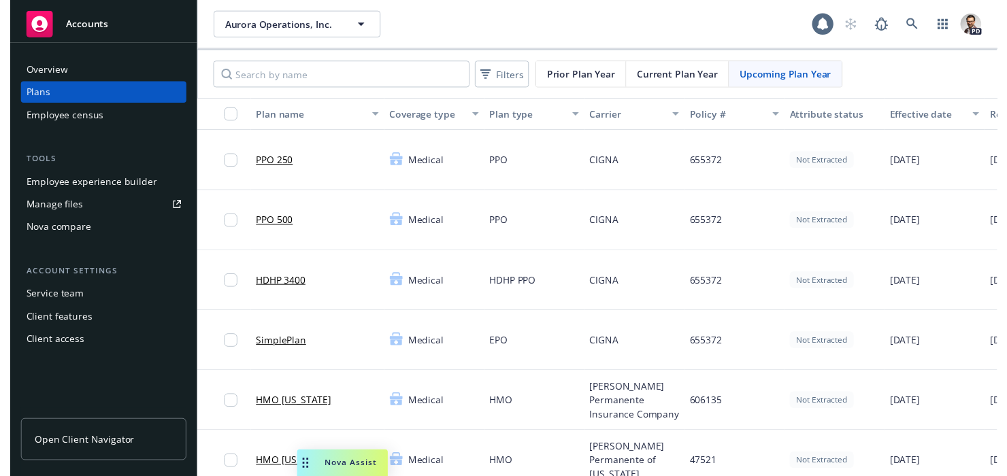
scroll to position [13, 0]
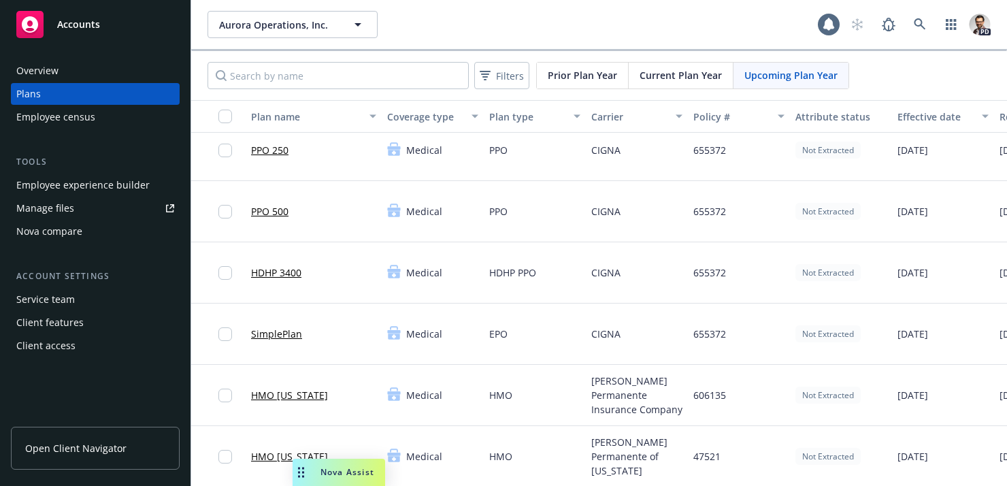
click at [71, 203] on div "Manage files" at bounding box center [45, 208] width 58 height 22
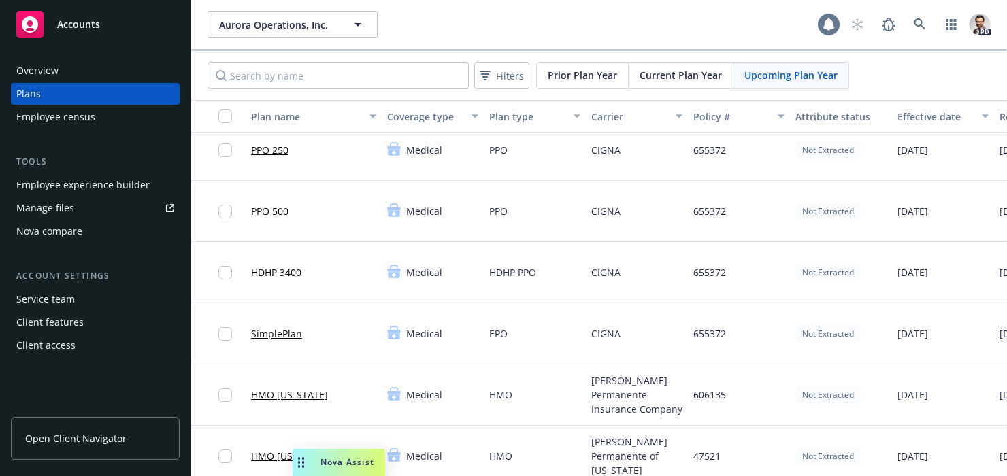
click at [828, 22] on icon at bounding box center [828, 24] width 11 height 12
click at [282, 24] on span "Aurora Operations, Inc." at bounding box center [278, 25] width 118 height 14
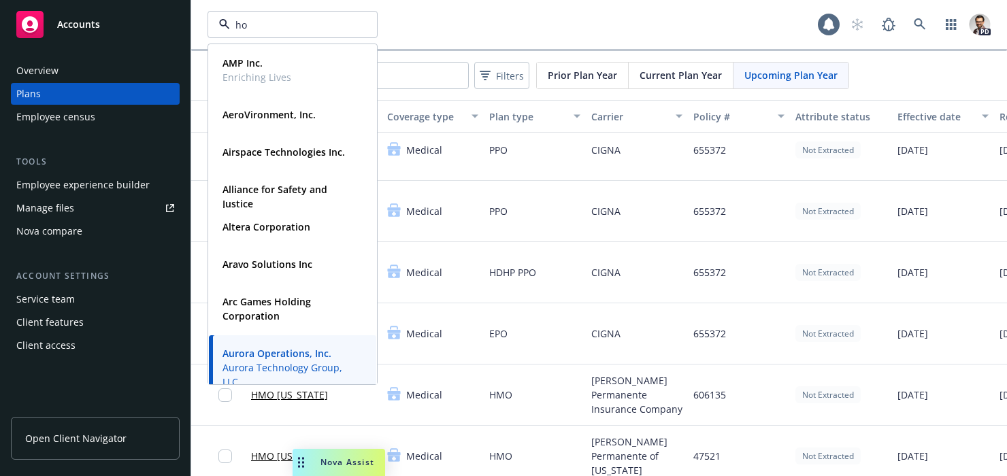
type input "hor"
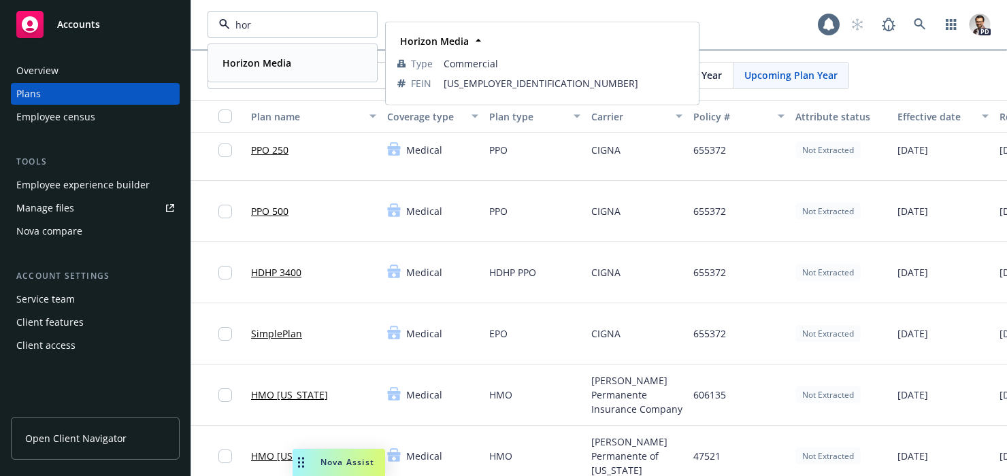
click at [284, 61] on strong "Horizon Media" at bounding box center [256, 62] width 69 height 13
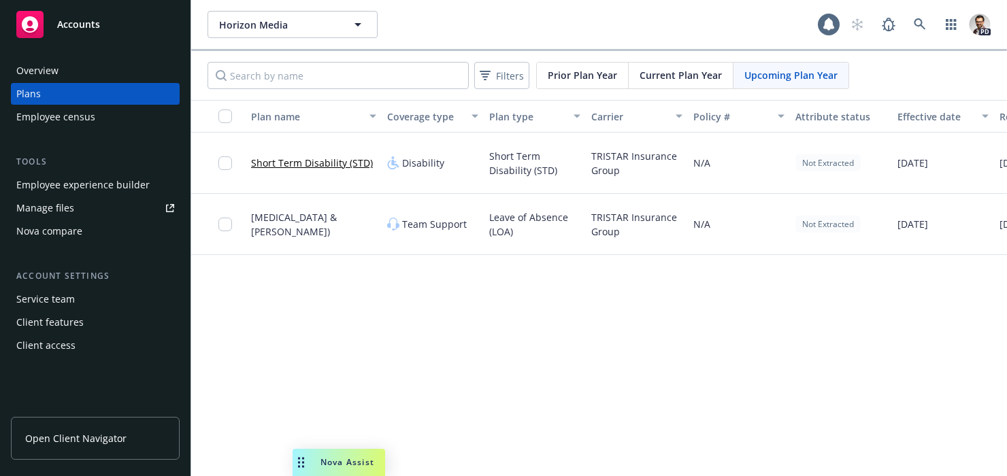
click at [701, 78] on span "Current Plan Year" at bounding box center [680, 75] width 82 height 14
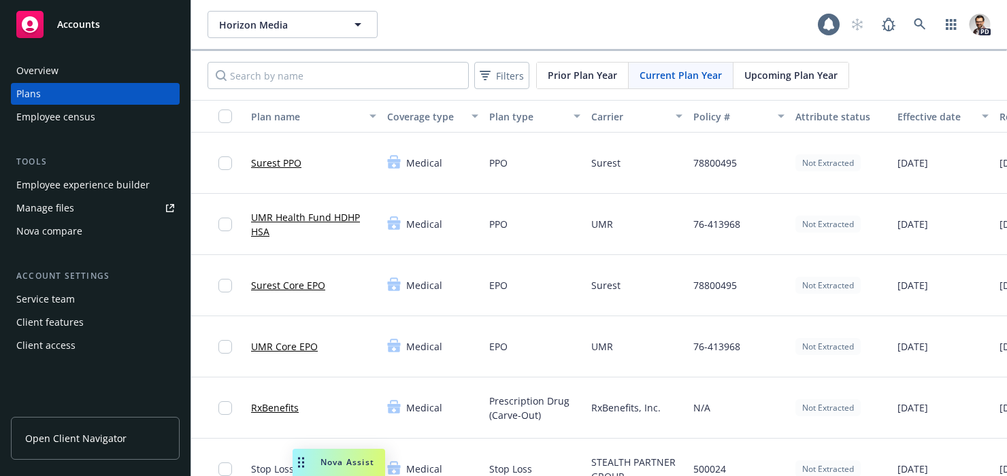
scroll to position [13, 0]
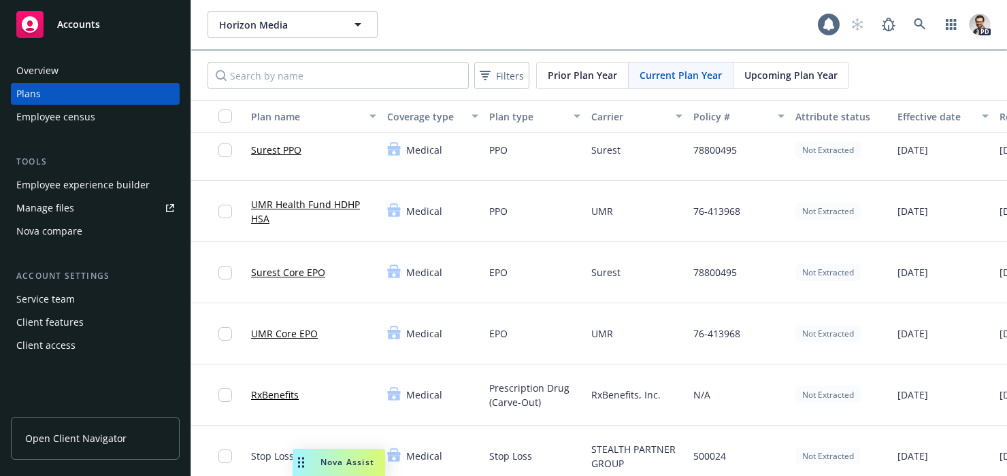
click at [283, 398] on link "RxBenefits" at bounding box center [275, 395] width 48 height 14
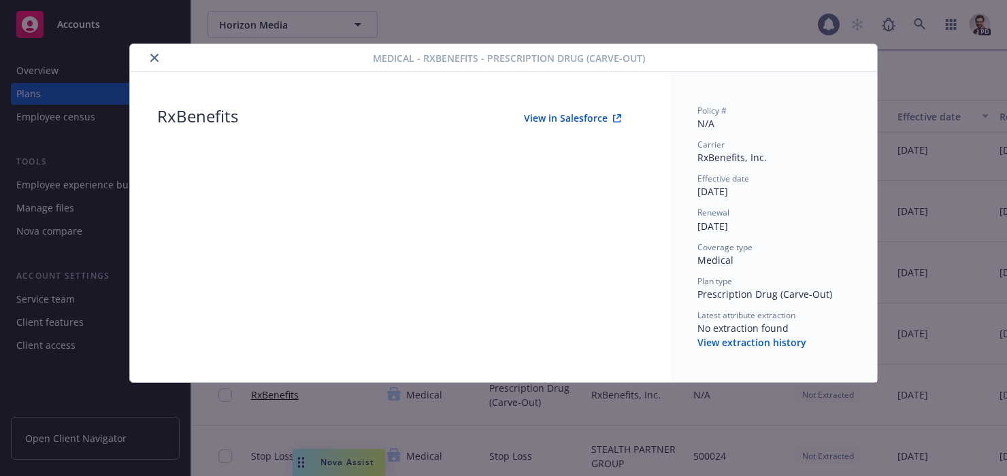
drag, startPoint x: 863, startPoint y: 53, endPoint x: 843, endPoint y: 45, distance: 21.3
click at [854, 49] on div "Medical - RxBenefits - Prescription Drug (Carve-Out)" at bounding box center [503, 58] width 747 height 28
click at [748, 29] on div "Medical - RxBenefits - Prescription Drug (Carve-Out) RxBenefits View in Salesfo…" at bounding box center [503, 238] width 1007 height 476
click at [150, 58] on icon "close" at bounding box center [154, 58] width 8 height 8
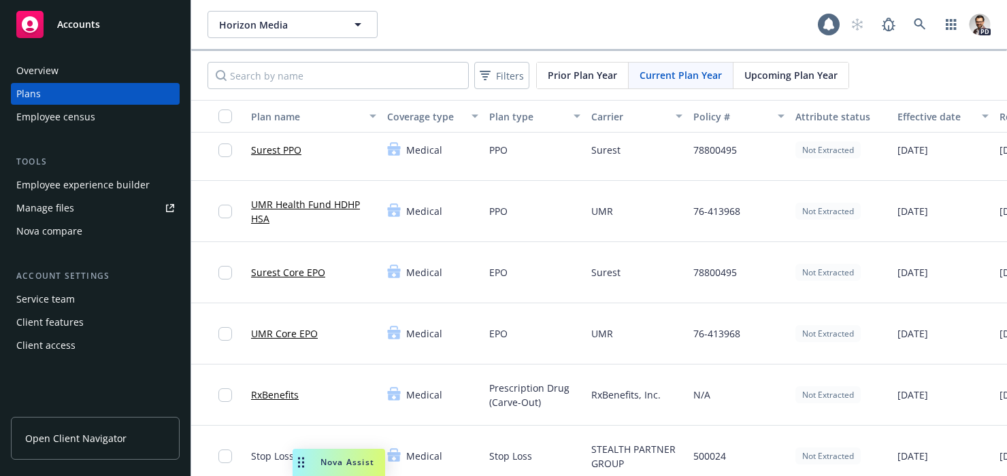
click at [824, 27] on icon at bounding box center [828, 24] width 11 height 12
click at [95, 211] on link "Manage files" at bounding box center [95, 208] width 169 height 22
click at [70, 27] on span "Accounts" at bounding box center [78, 24] width 43 height 11
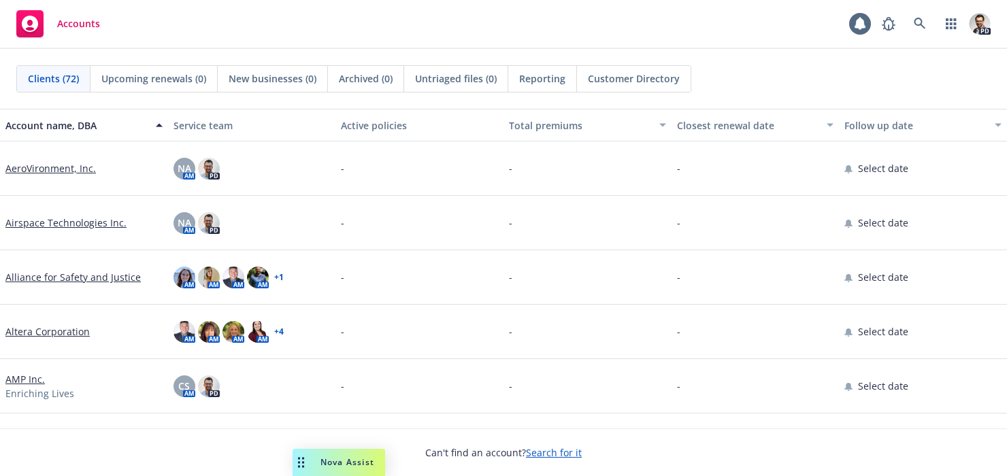
click at [365, 35] on div "Accounts 1 PD" at bounding box center [503, 24] width 1007 height 49
click at [50, 167] on link "AeroVironment, Inc." at bounding box center [50, 168] width 90 height 14
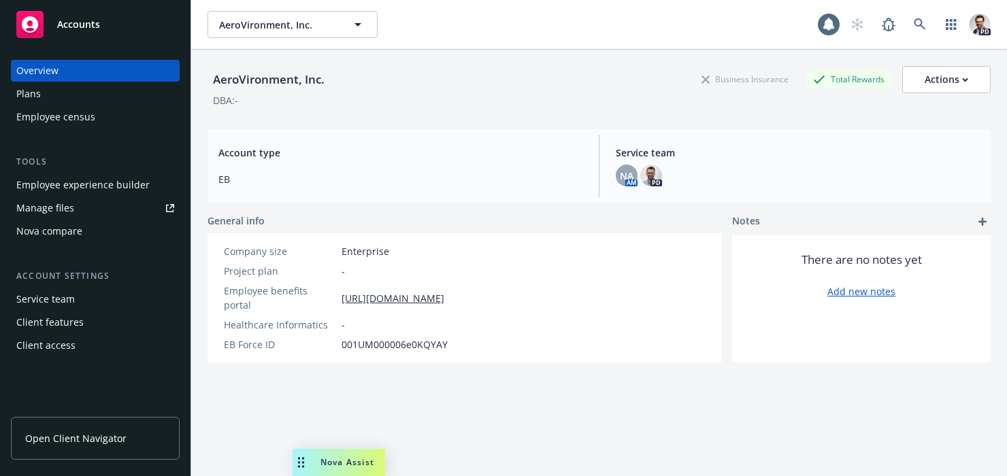
scroll to position [33, 0]
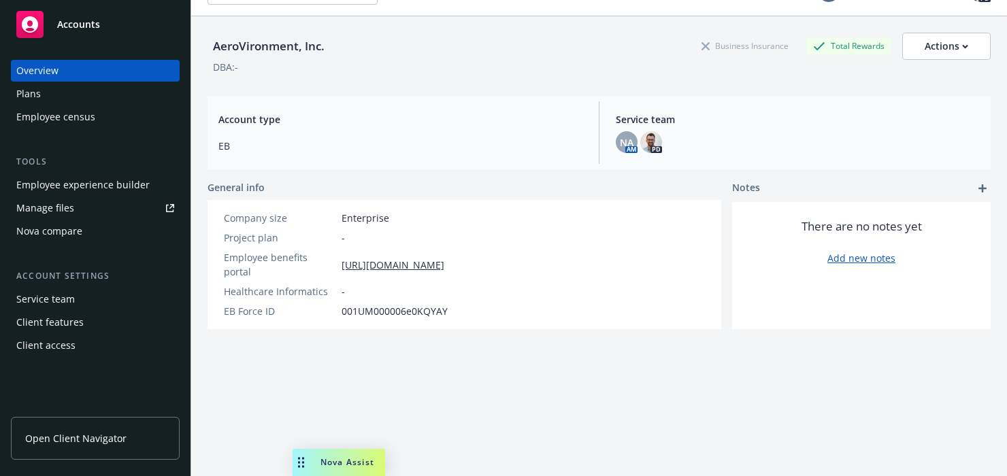
click at [58, 213] on div "Manage files" at bounding box center [45, 208] width 58 height 22
click at [82, 322] on div "Client features" at bounding box center [95, 323] width 158 height 22
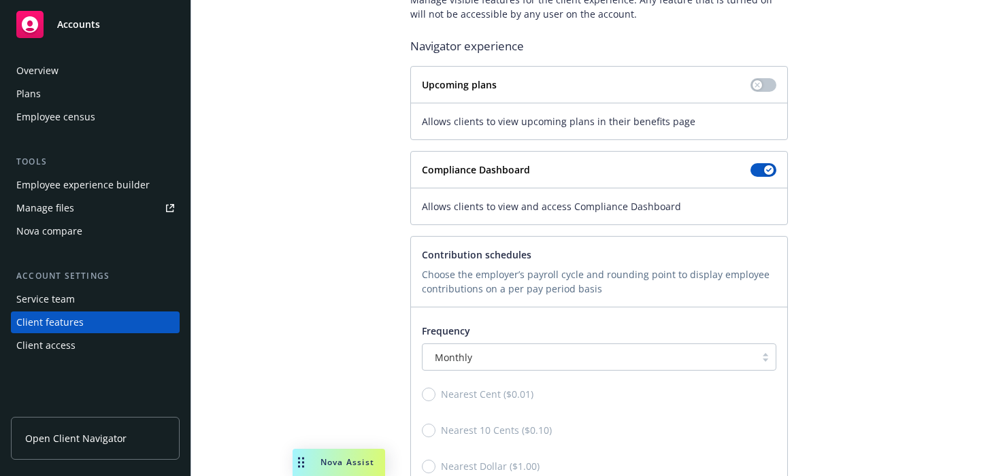
scroll to position [119, 0]
drag, startPoint x: 352, startPoint y: 141, endPoint x: 288, endPoint y: 148, distance: 63.6
click at [350, 141] on div "Client experience features Manage visible features for the client experience. A…" at bounding box center [598, 285] width 783 height 645
click at [61, 71] on div "Overview" at bounding box center [95, 71] width 158 height 22
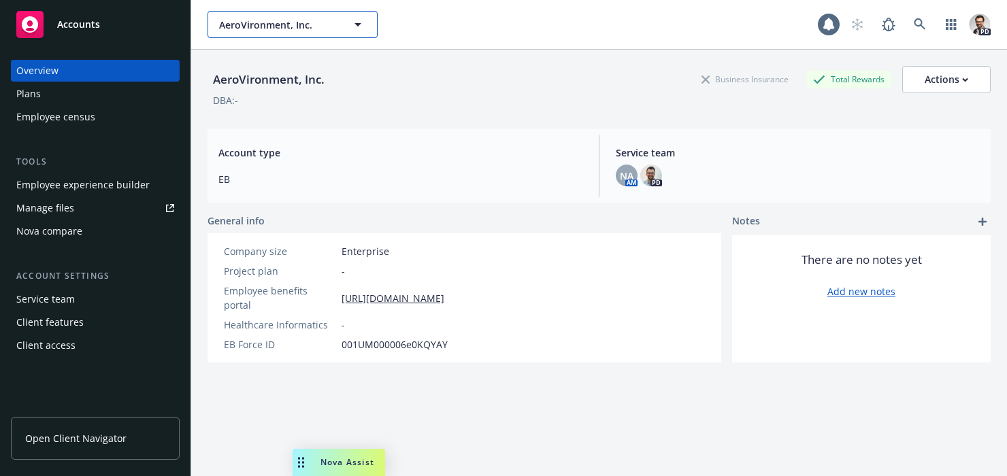
click at [284, 33] on button "AeroVironment, Inc." at bounding box center [292, 24] width 170 height 27
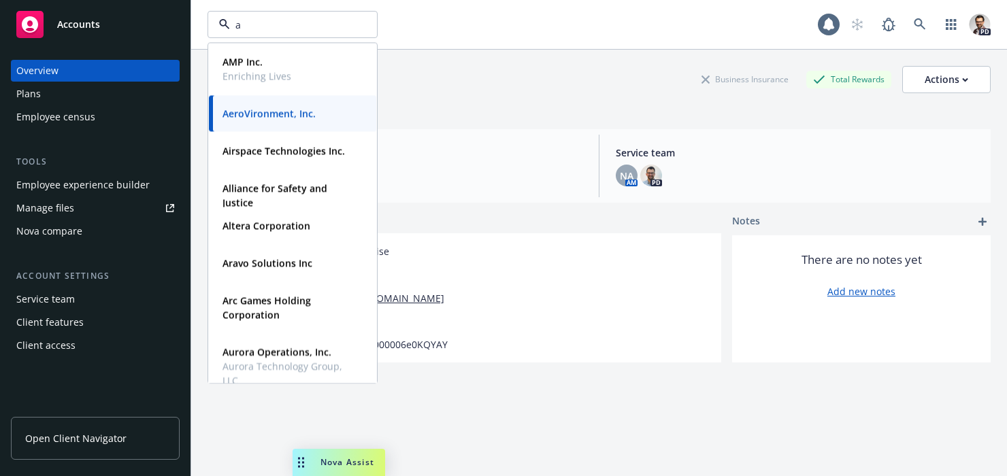
type input "au"
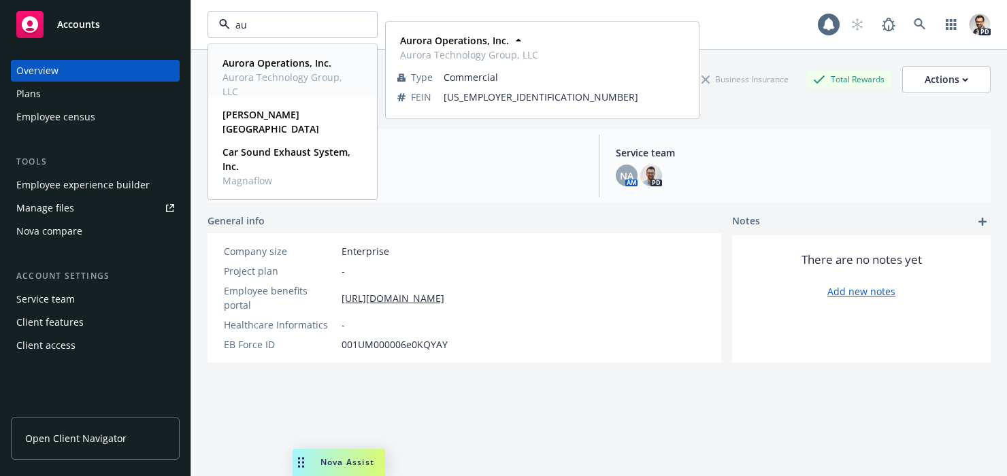
click at [271, 67] on strong "Aurora Operations, Inc." at bounding box center [276, 62] width 109 height 13
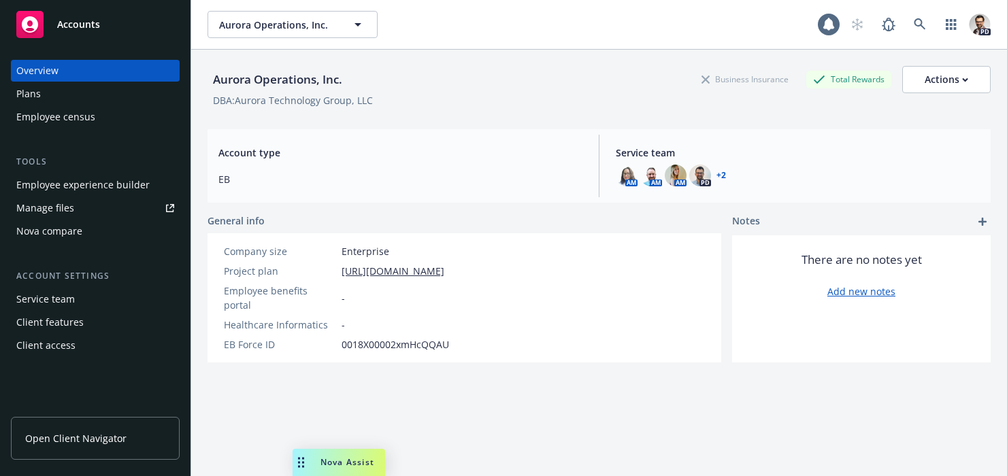
click at [78, 320] on div "Client features" at bounding box center [49, 323] width 67 height 22
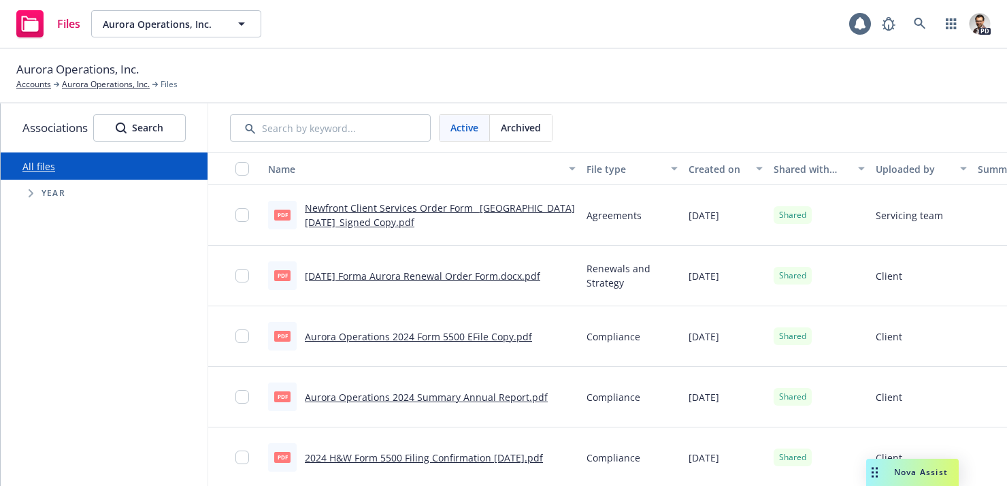
scroll to position [0, 239]
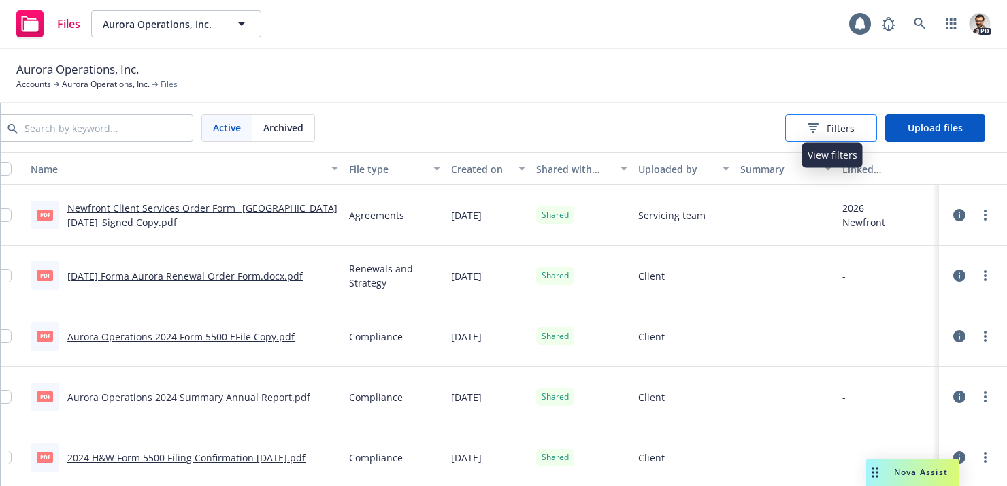
click at [844, 125] on span "Filters" at bounding box center [840, 128] width 28 height 14
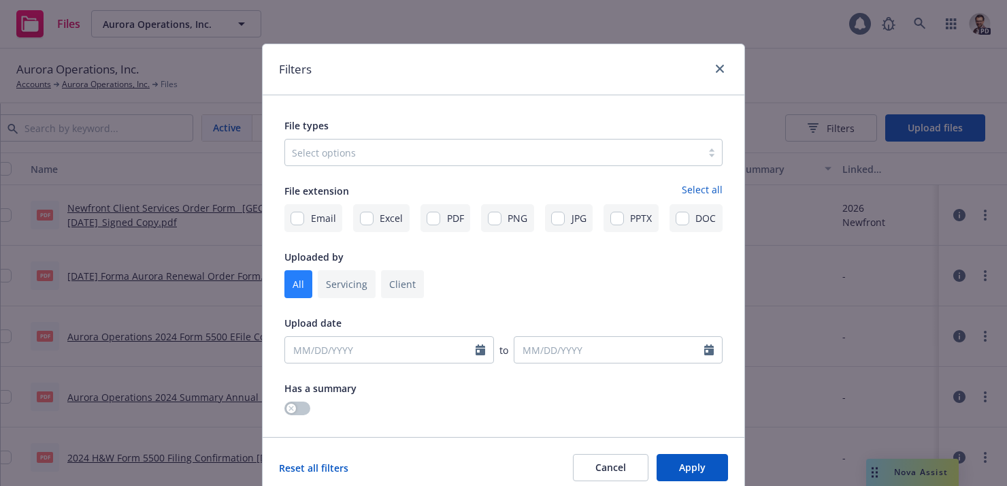
drag, startPoint x: 905, startPoint y: 77, endPoint x: 893, endPoint y: 75, distance: 12.3
click at [903, 77] on div "Filters File types Select options File extension Select all Email Excel PDF PNG…" at bounding box center [503, 243] width 1007 height 486
drag, startPoint x: 722, startPoint y: 73, endPoint x: 716, endPoint y: 69, distance: 8.3
click at [722, 73] on link "close" at bounding box center [719, 69] width 16 height 16
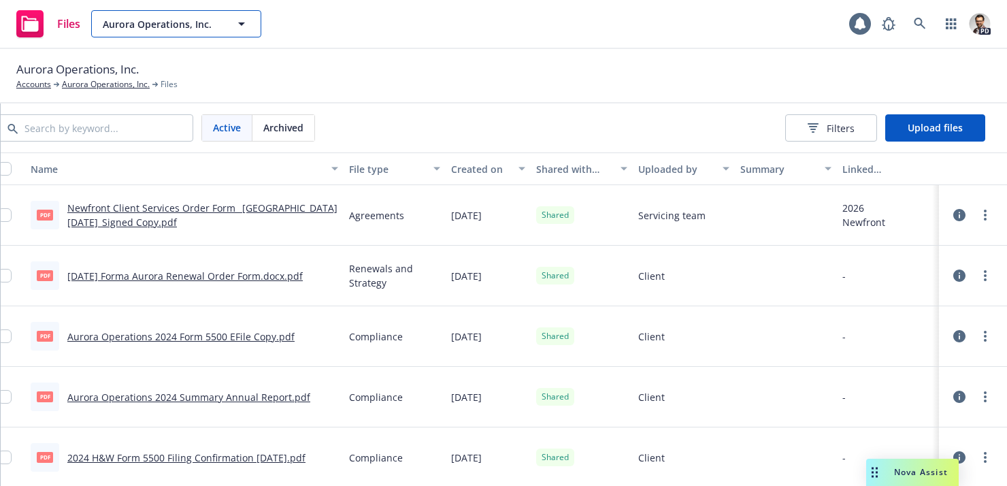
click at [154, 23] on span "Aurora Operations, Inc." at bounding box center [162, 24] width 118 height 14
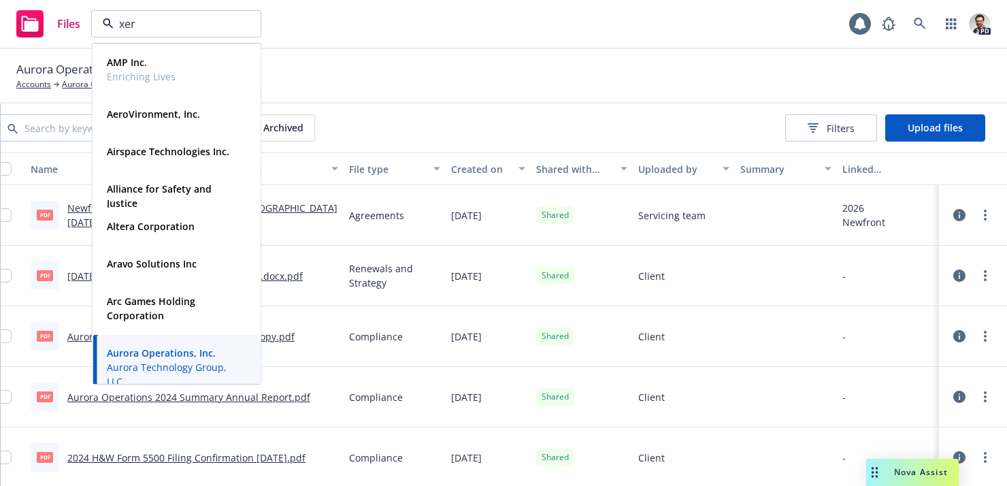
type input "xero"
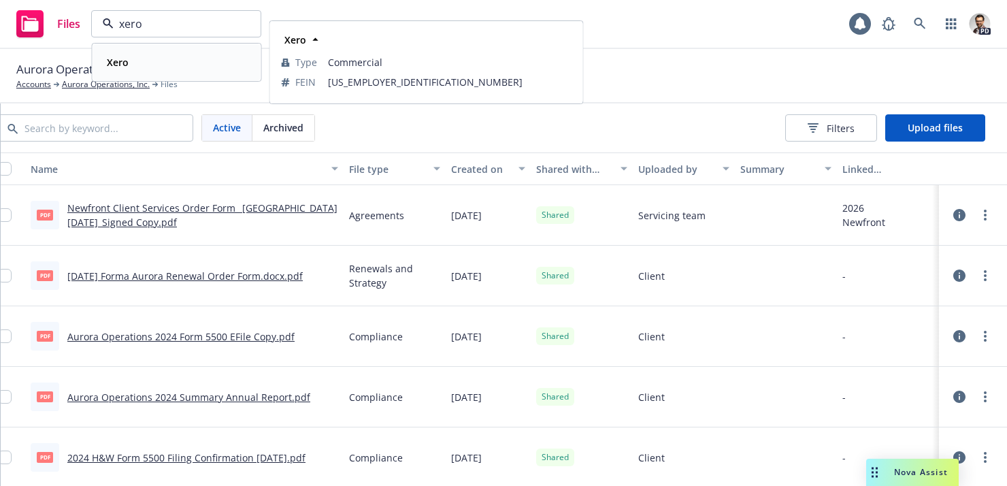
click at [165, 63] on div "Xero" at bounding box center [176, 62] width 151 height 20
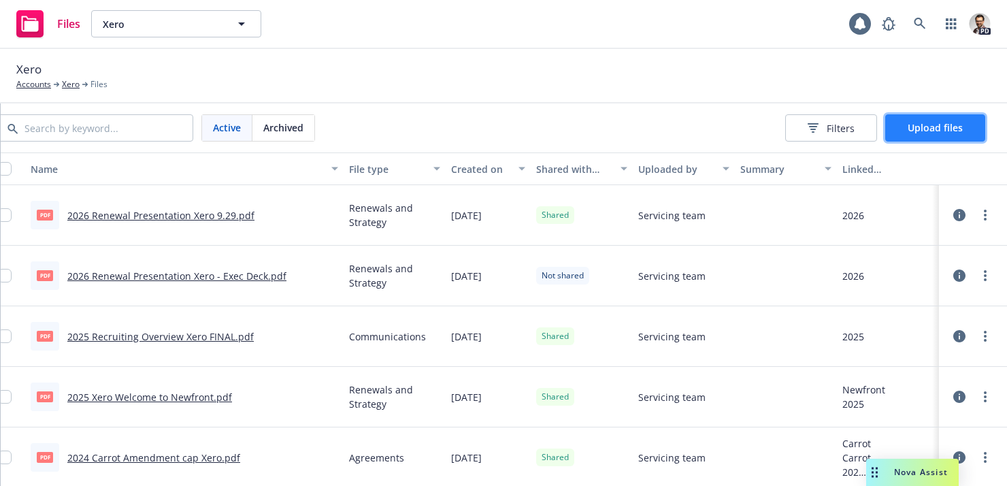
click at [942, 129] on span "Upload files" at bounding box center [934, 127] width 55 height 13
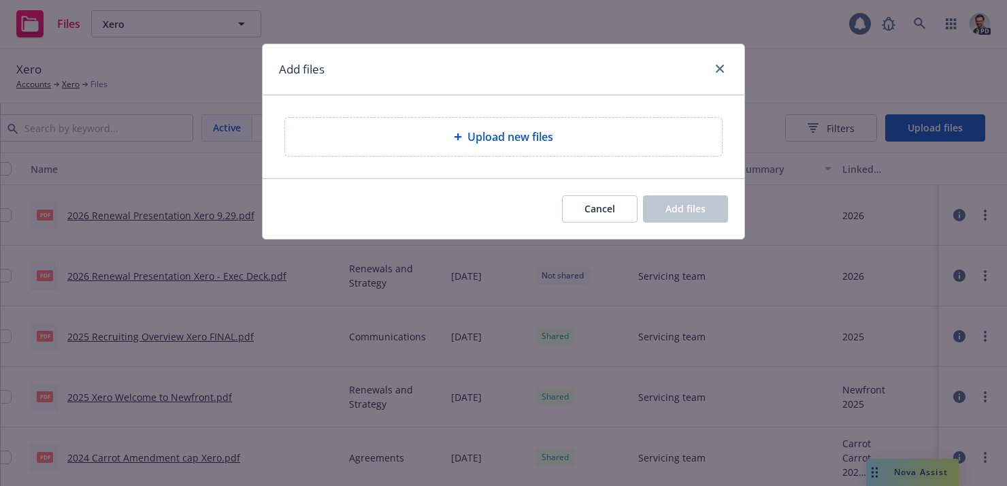
click at [501, 131] on span "Upload new files" at bounding box center [510, 137] width 86 height 16
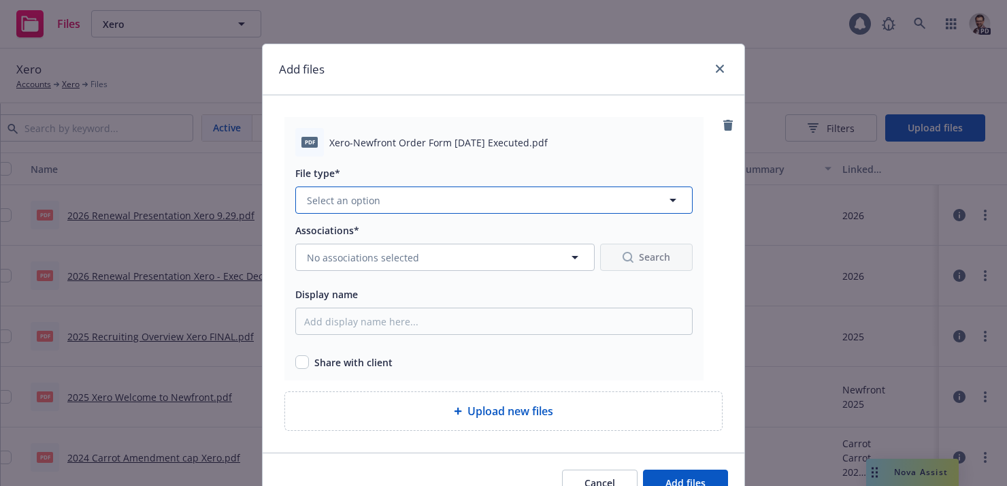
click at [441, 201] on button "Select an option" at bounding box center [493, 199] width 397 height 27
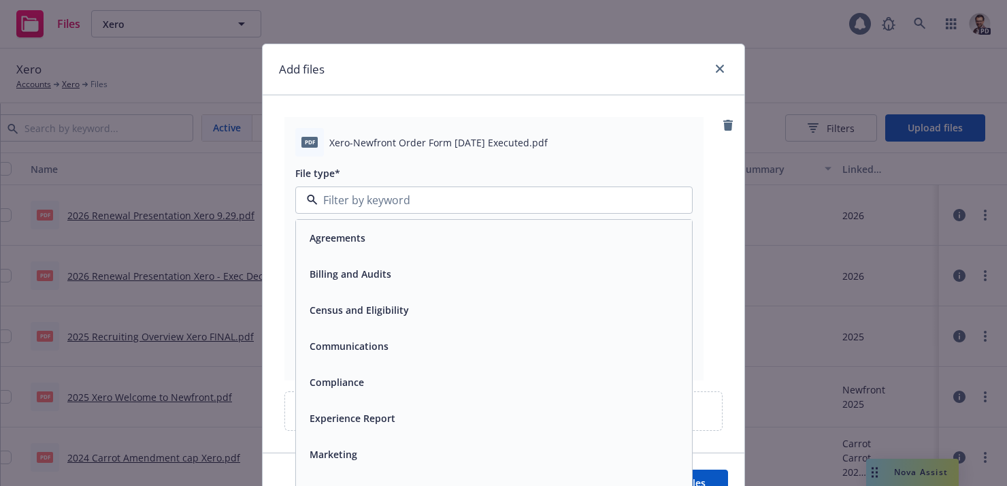
click at [422, 229] on div "Agreements" at bounding box center [494, 238] width 380 height 20
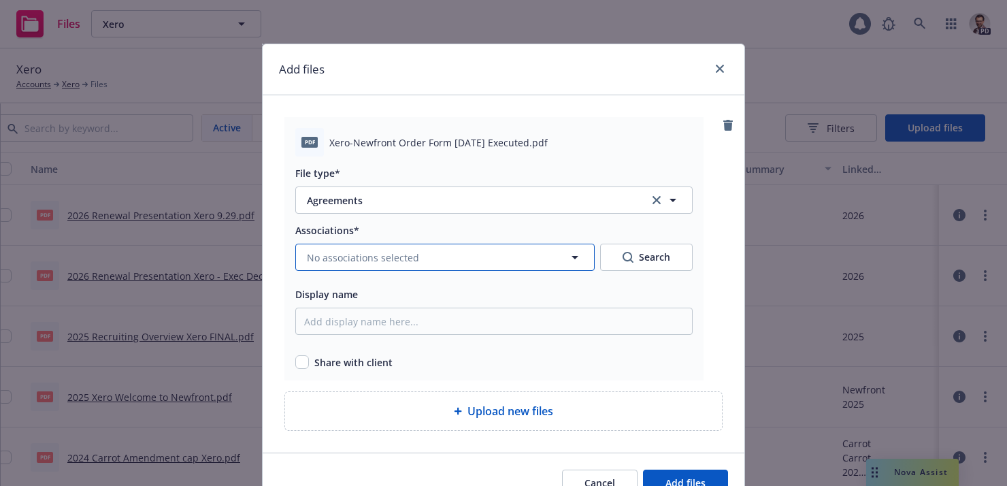
click at [377, 260] on span "No associations selected" at bounding box center [363, 257] width 112 height 14
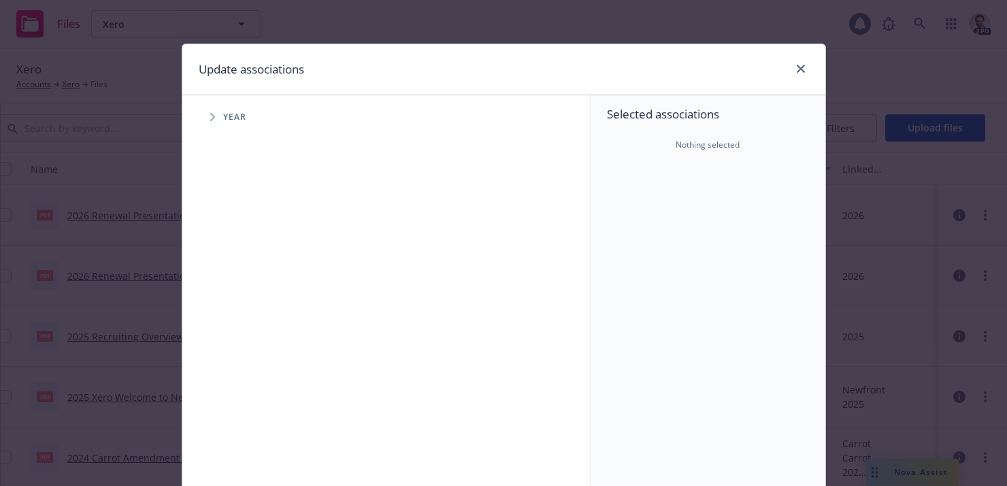
click at [212, 121] on span "Tree Example" at bounding box center [212, 117] width 22 height 22
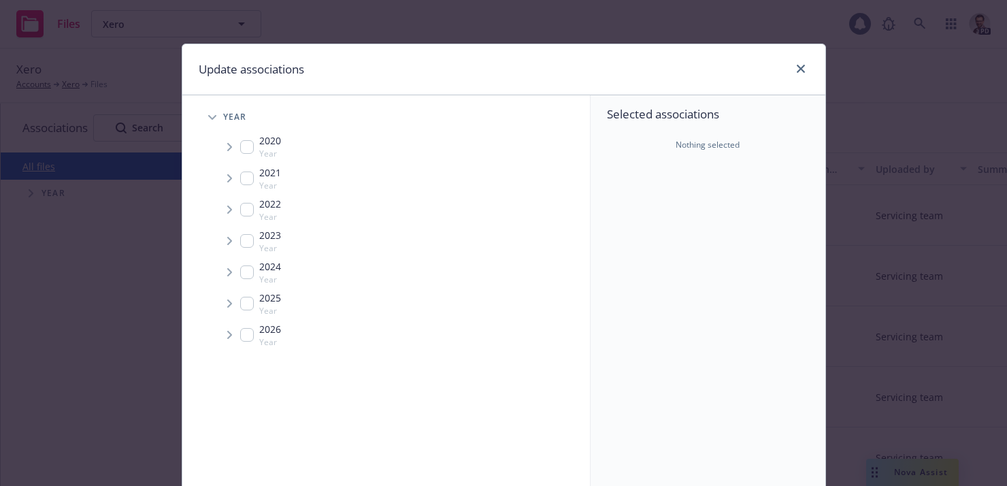
click at [244, 303] on input "Tree Example" at bounding box center [247, 304] width 14 height 14
checkbox input "true"
click at [227, 305] on icon "Tree Example" at bounding box center [229, 303] width 5 height 8
click at [247, 329] on icon "Tree Example" at bounding box center [246, 333] width 5 height 8
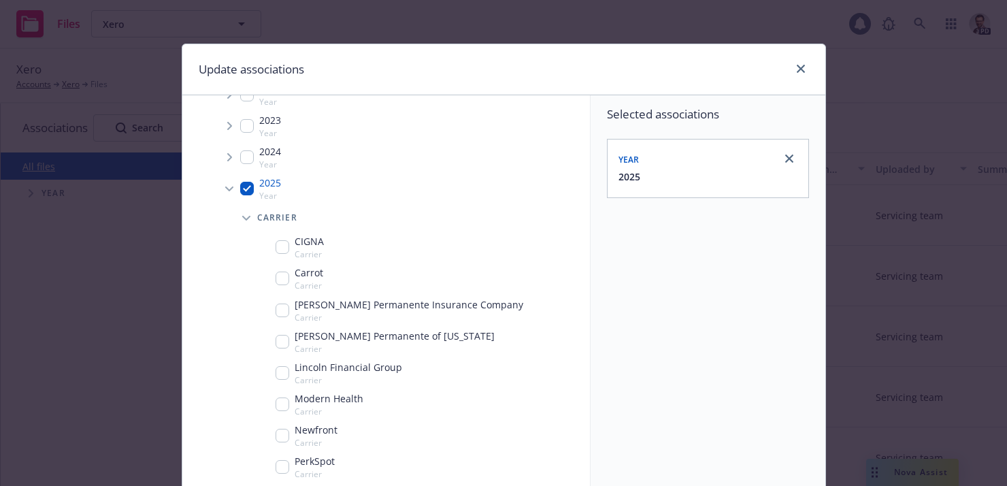
scroll to position [128, 0]
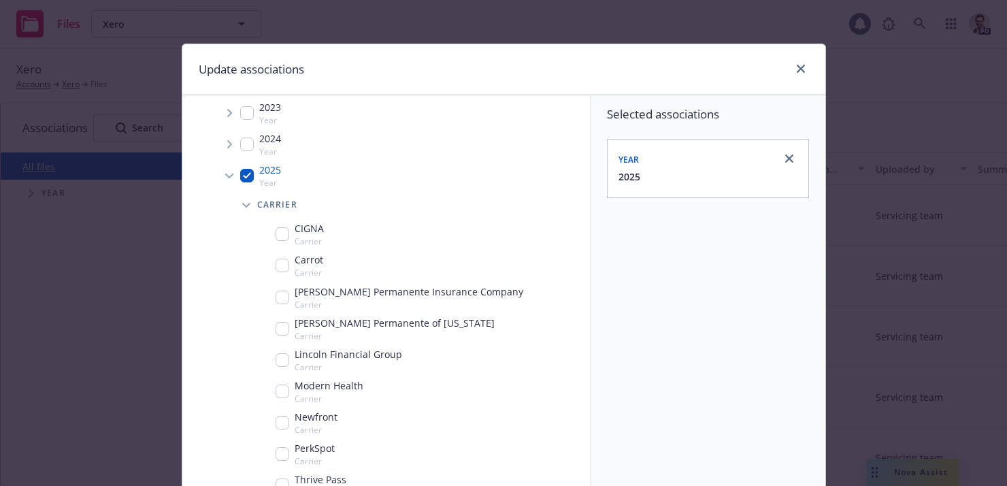
click at [285, 424] on input "Tree Example" at bounding box center [282, 423] width 14 height 14
checkbox input "true"
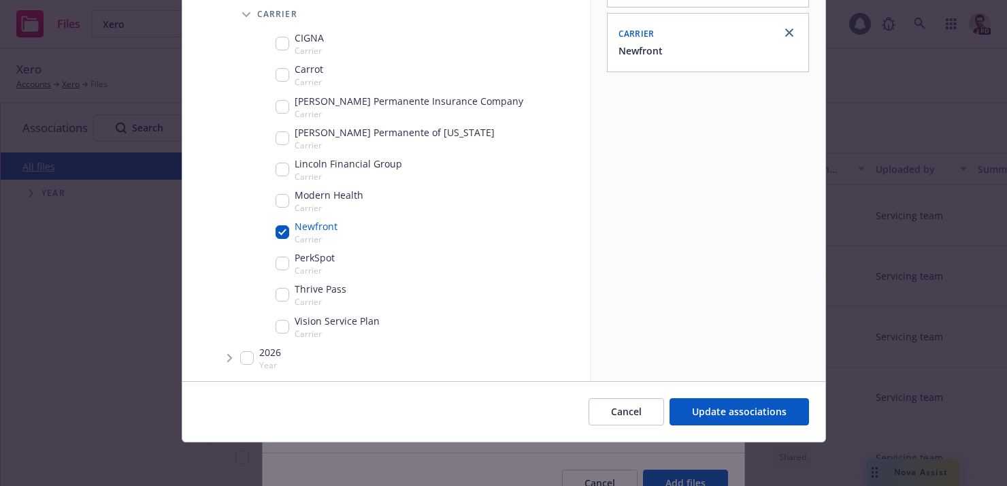
click at [233, 356] on span "Tree Example" at bounding box center [229, 358] width 22 height 22
drag, startPoint x: 244, startPoint y: 358, endPoint x: 245, endPoint y: 365, distance: 7.5
click at [244, 358] on input "Tree Example" at bounding box center [247, 358] width 14 height 14
checkbox input "true"
click at [229, 358] on icon "Tree Example" at bounding box center [228, 358] width 8 height 5
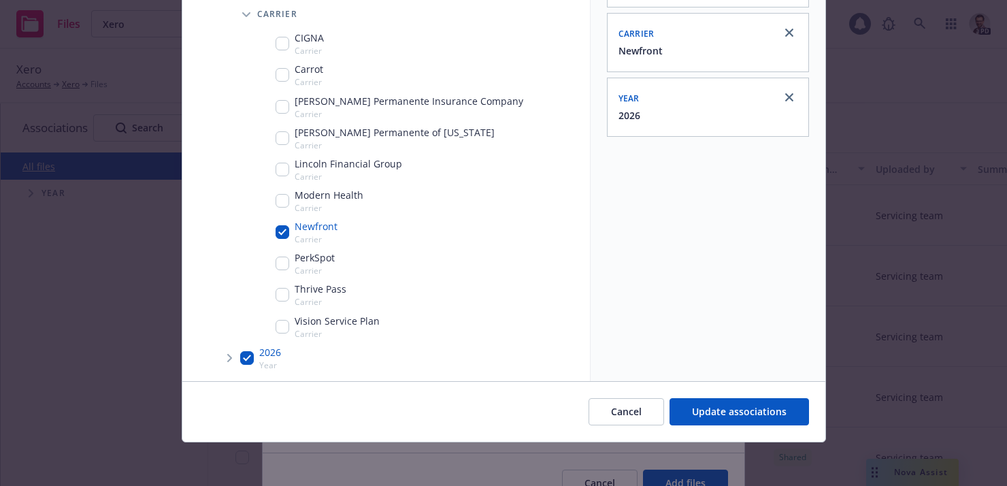
click at [229, 358] on icon "Tree Example" at bounding box center [229, 358] width 5 height 8
click at [705, 411] on span "Update associations" at bounding box center [739, 411] width 95 height 13
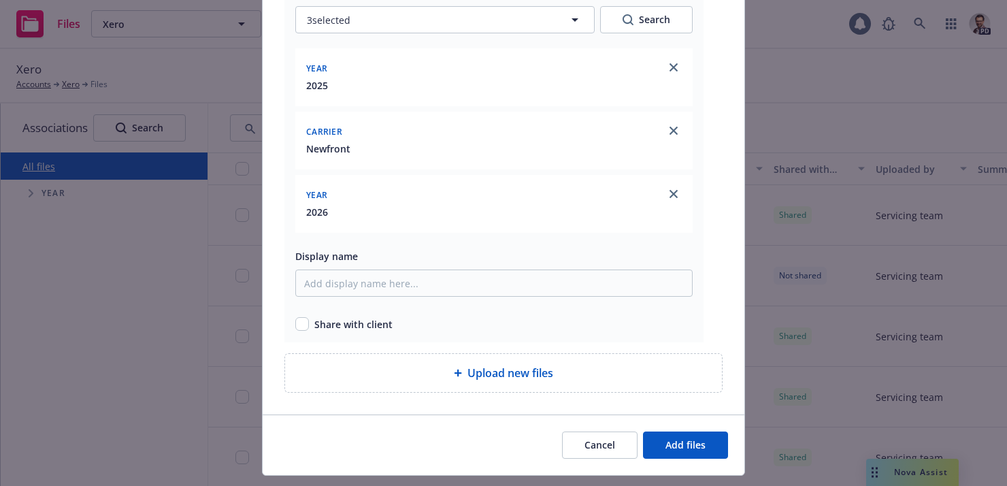
scroll to position [271, 0]
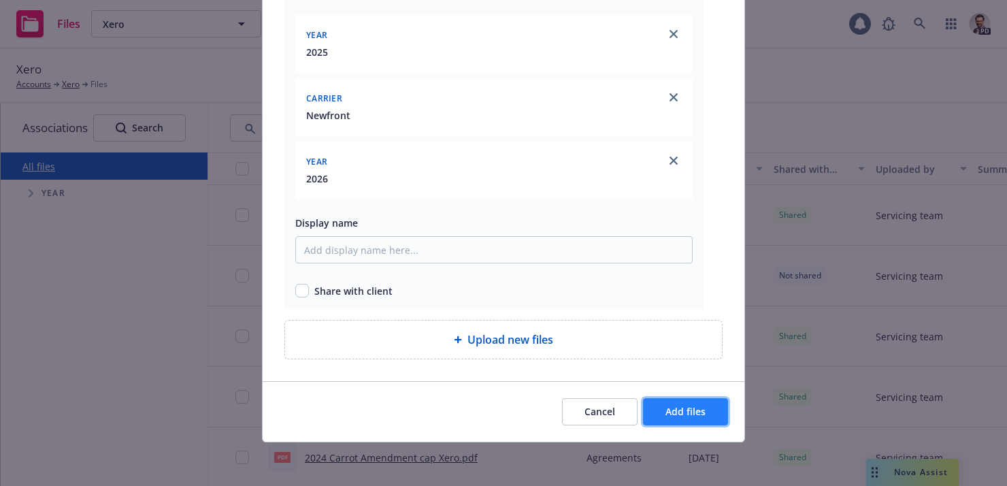
click at [681, 414] on span "Add files" at bounding box center [685, 411] width 40 height 13
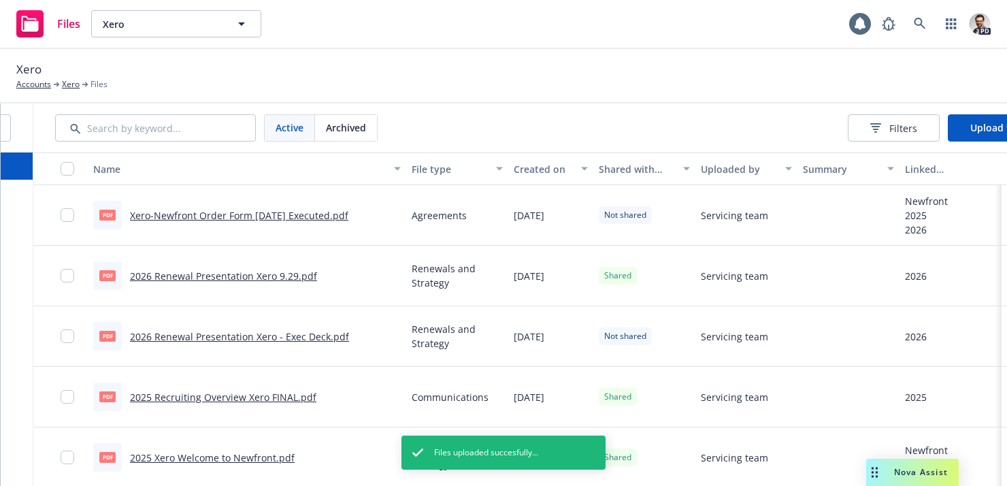
scroll to position [0, 232]
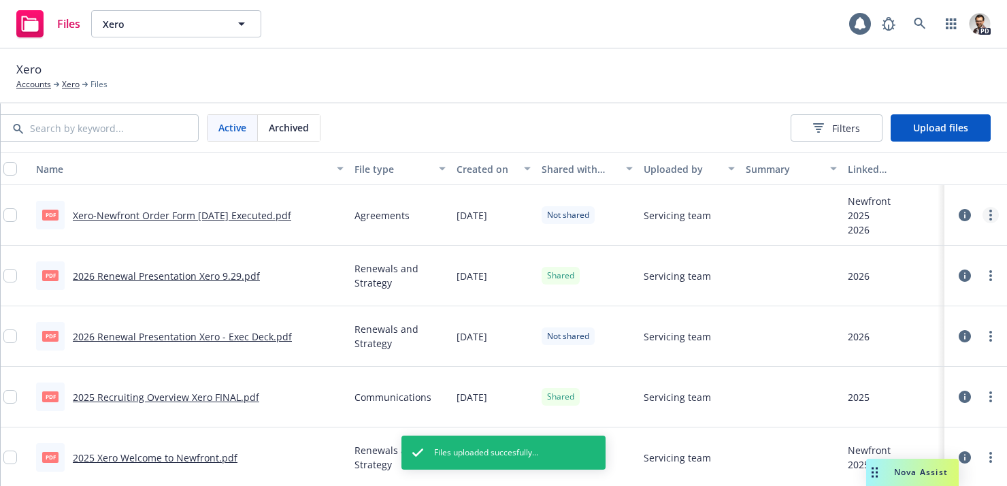
click at [992, 215] on circle "more" at bounding box center [990, 215] width 3 height 3
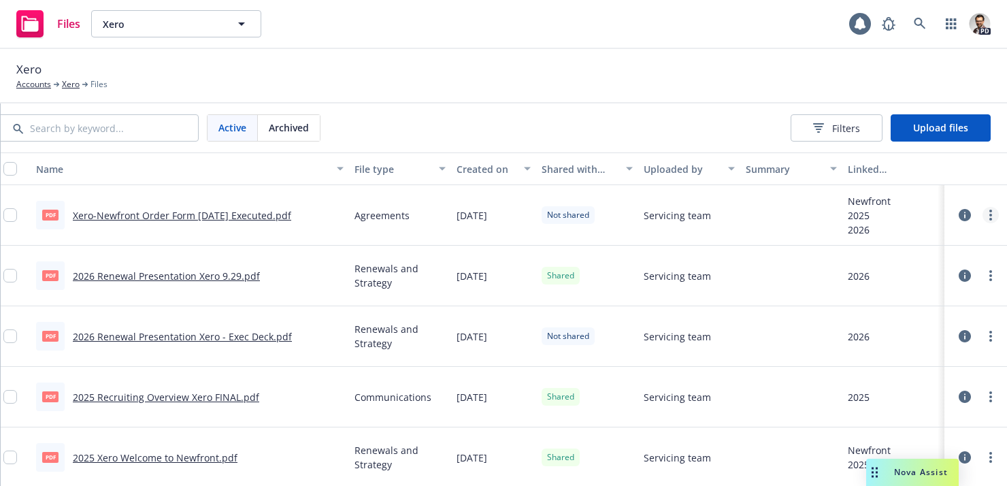
click at [991, 216] on icon "more" at bounding box center [990, 214] width 3 height 11
click at [954, 249] on link "Share with client" at bounding box center [931, 242] width 135 height 27
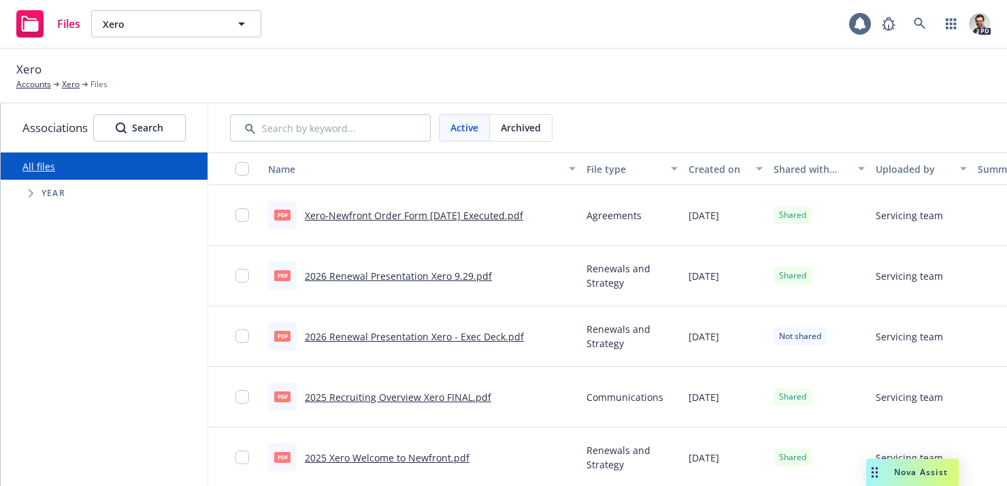
click at [424, 220] on link "Xero-Newfront Order Form 09-29-25 Executed.pdf" at bounding box center [414, 215] width 218 height 13
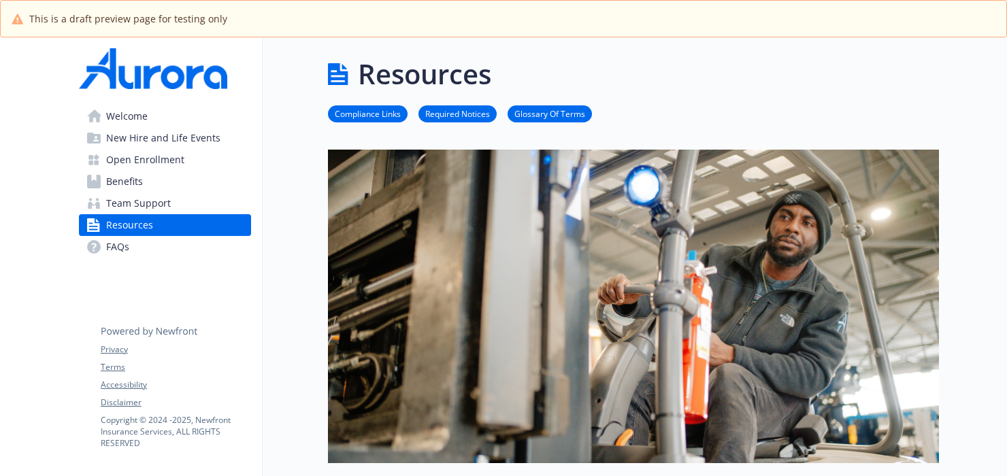
scroll to position [305, 0]
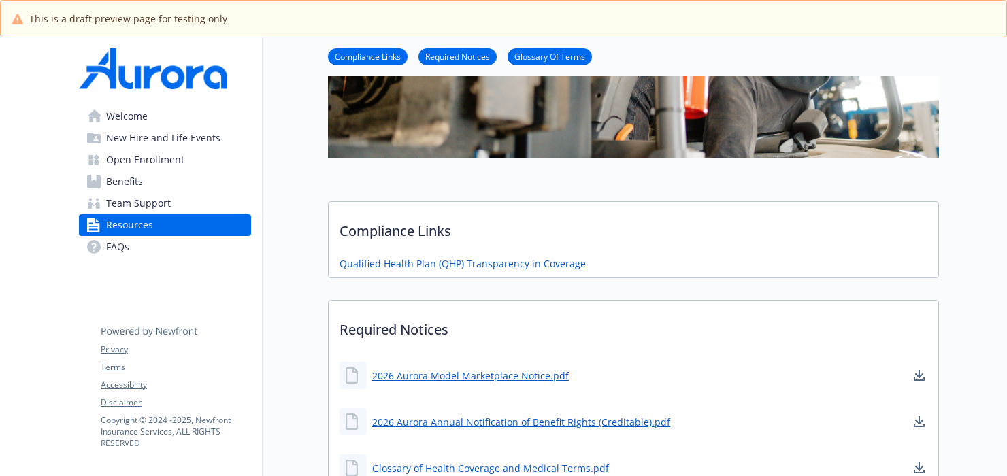
drag, startPoint x: 625, startPoint y: 297, endPoint x: 580, endPoint y: 287, distance: 46.0
click at [138, 243] on link "FAQs" at bounding box center [165, 247] width 172 height 22
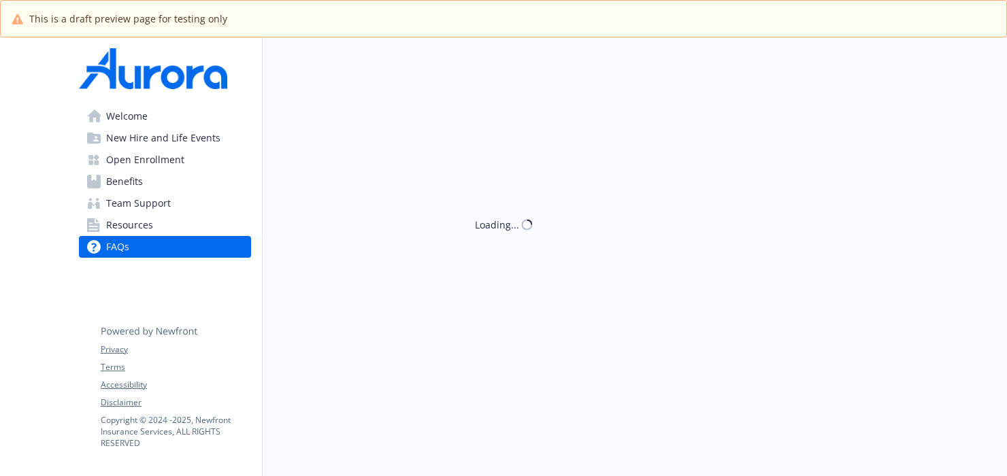
scroll to position [305, 0]
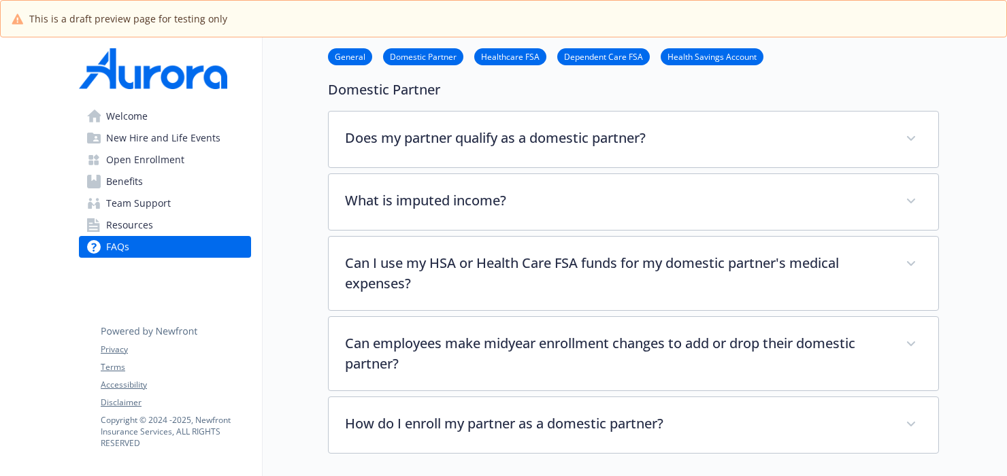
click at [145, 225] on span "Resources" at bounding box center [129, 225] width 47 height 22
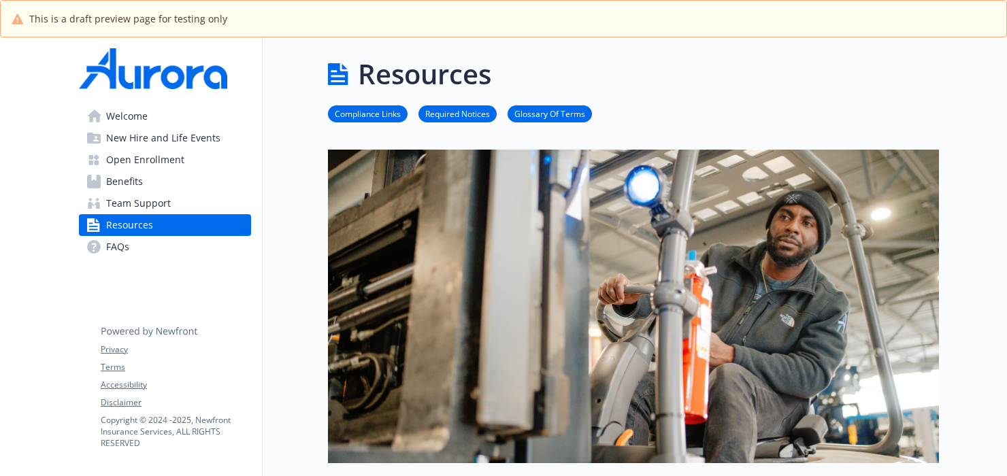
click at [169, 183] on link "Benefits" at bounding box center [165, 182] width 172 height 22
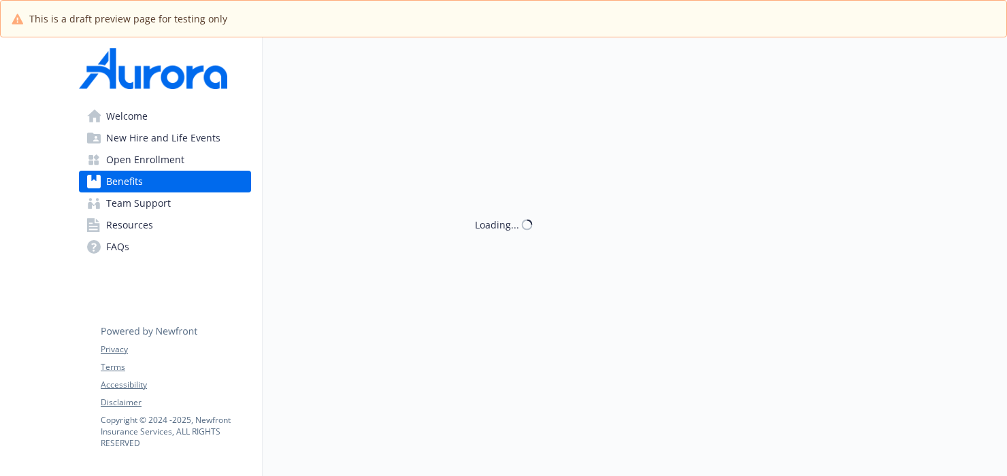
click at [168, 158] on span "Open Enrollment" at bounding box center [145, 160] width 78 height 22
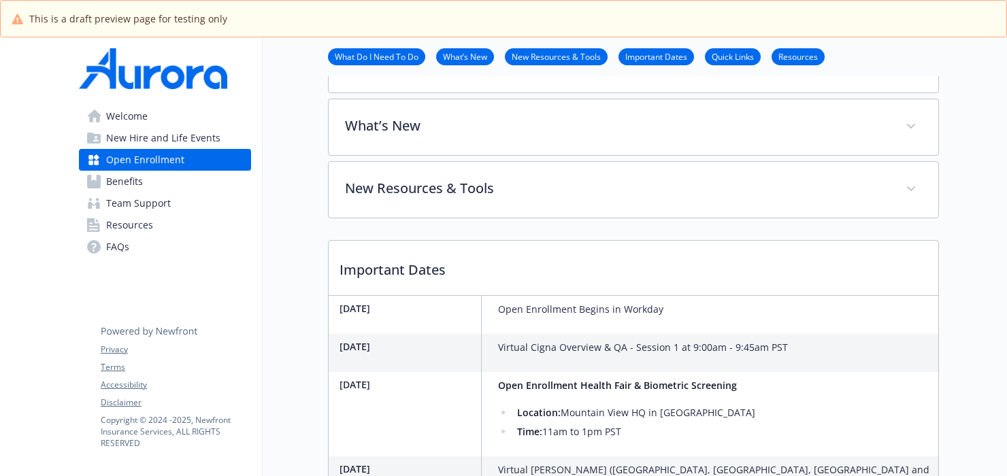
scroll to position [368, 0]
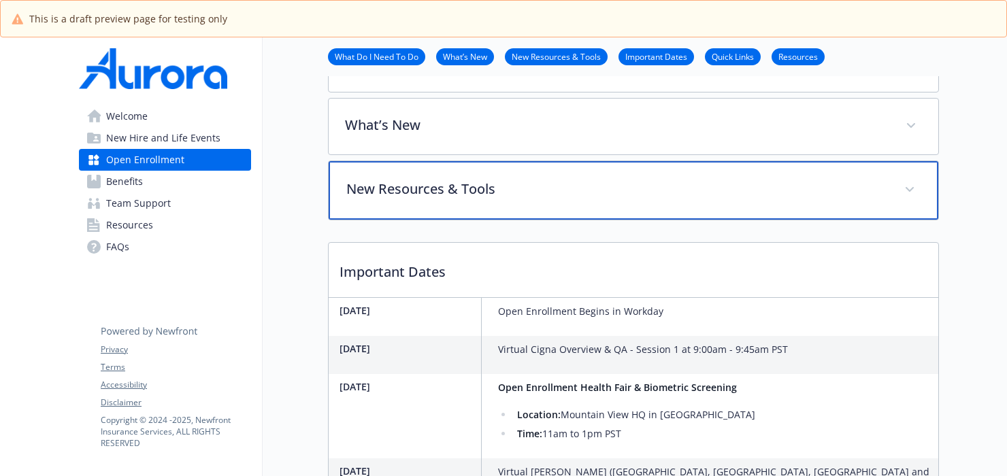
drag, startPoint x: 436, startPoint y: 184, endPoint x: 448, endPoint y: 189, distance: 12.5
click at [437, 184] on p "New Resources & Tools" at bounding box center [616, 189] width 541 height 20
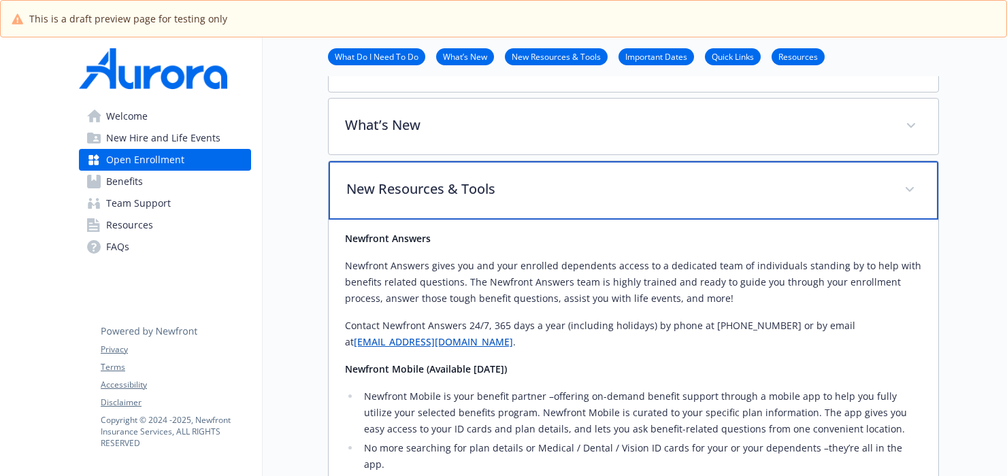
click at [505, 189] on p "New Resources & Tools" at bounding box center [616, 189] width 541 height 20
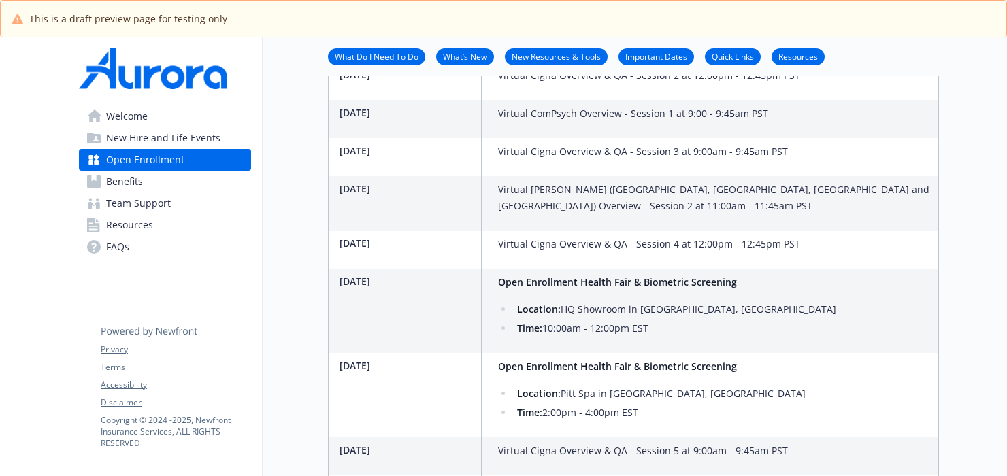
scroll to position [820, 0]
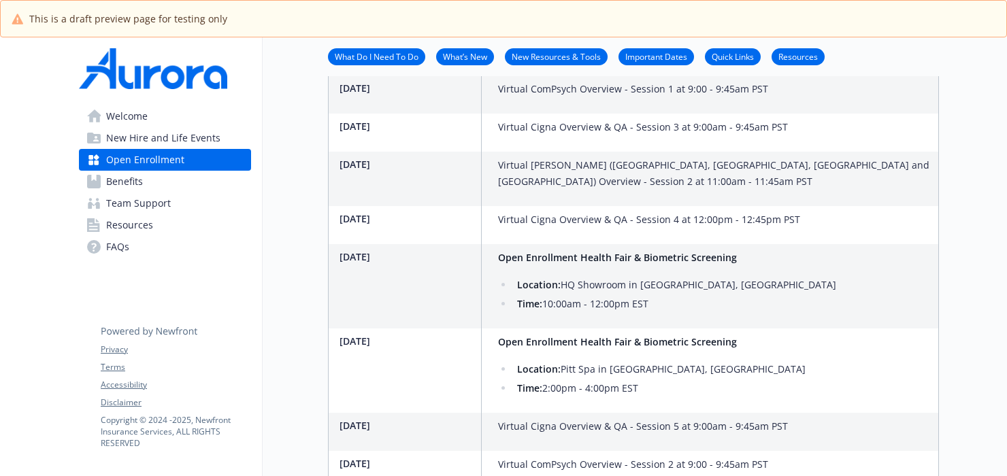
click at [721, 251] on strong "Open Enrollment Health Fair & Biometric Screening" at bounding box center [617, 257] width 239 height 13
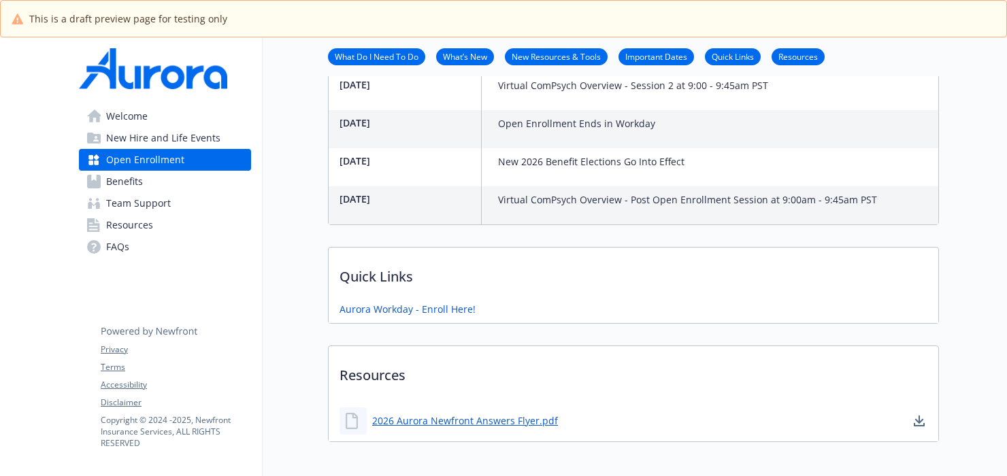
scroll to position [1250, 0]
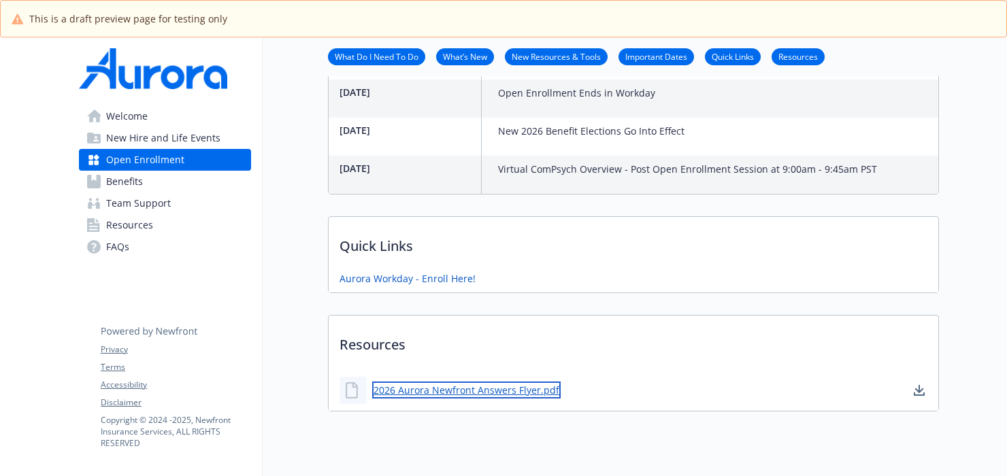
click at [465, 382] on link "2026 Aurora Newfront Answers Flyer.pdf" at bounding box center [466, 390] width 188 height 17
